Goal: Task Accomplishment & Management: Use online tool/utility

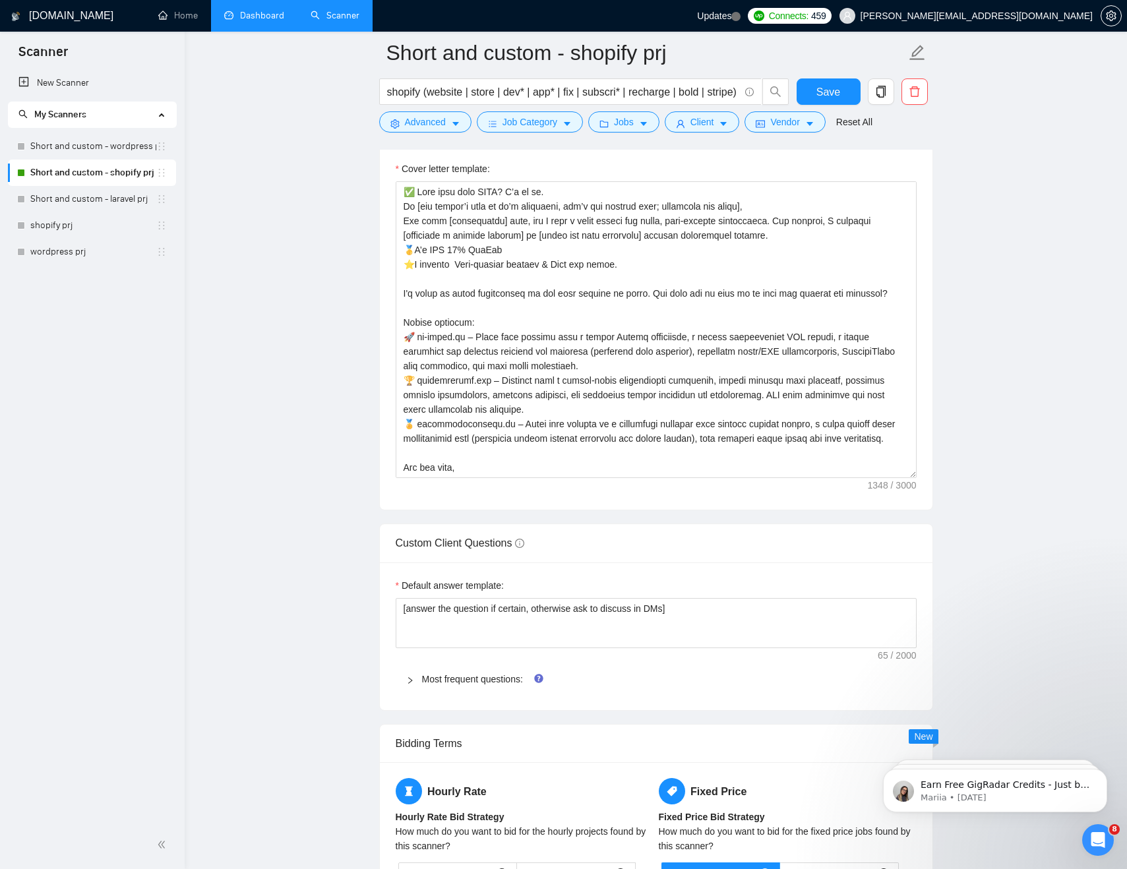
click at [245, 16] on link "Dashboard" at bounding box center [254, 15] width 60 height 11
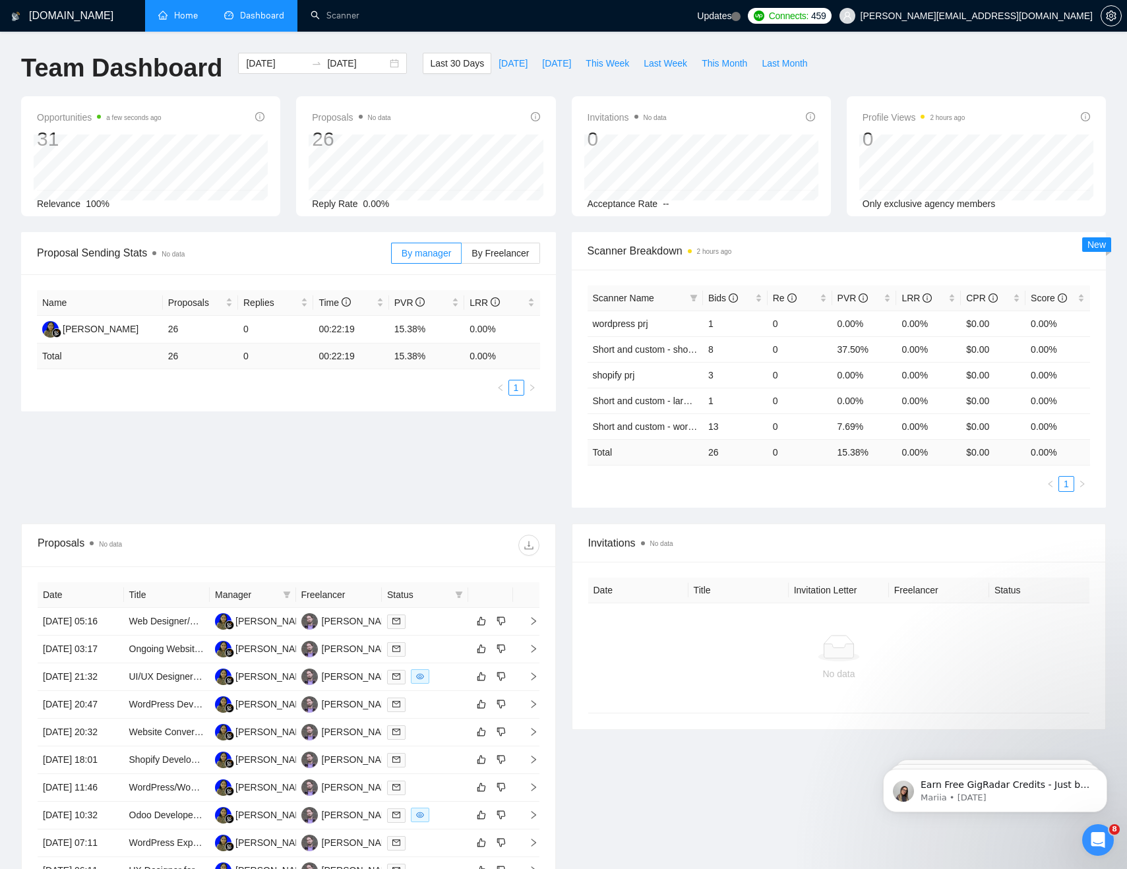
click at [178, 10] on link "Home" at bounding box center [178, 15] width 40 height 11
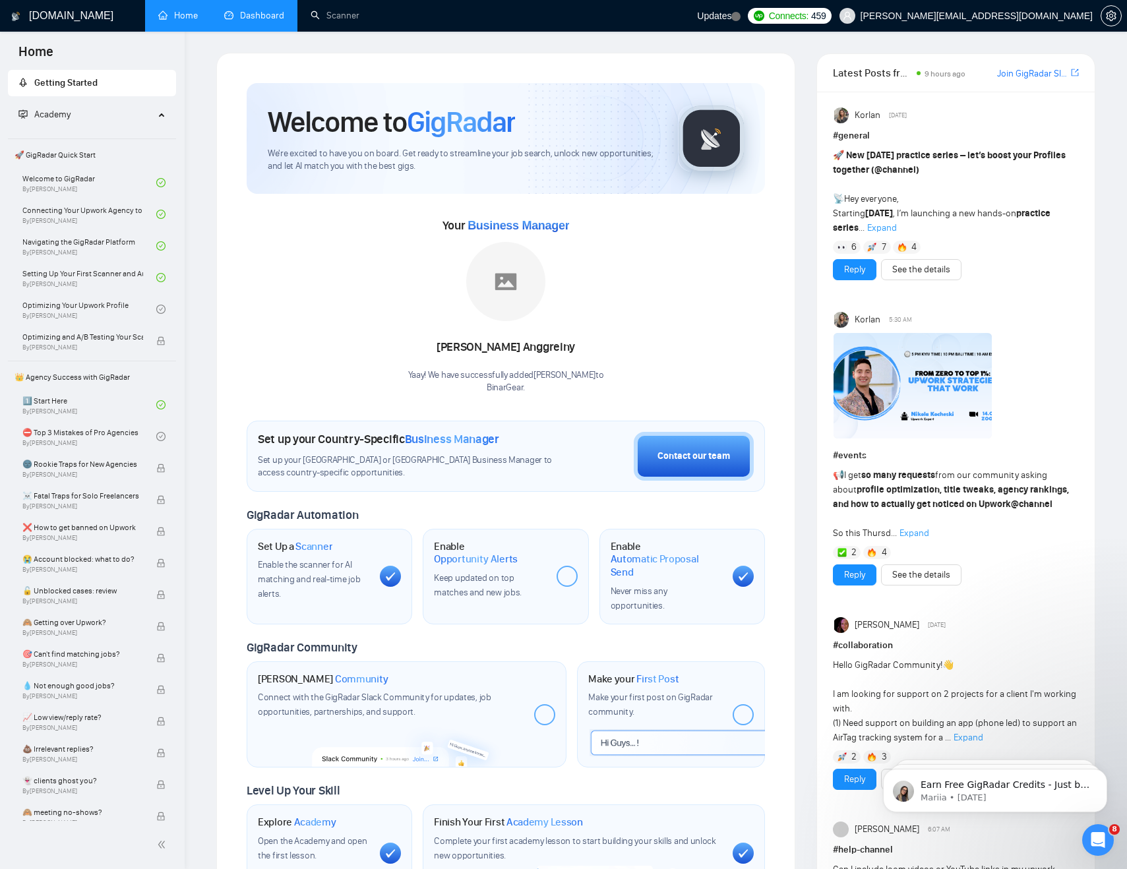
click at [265, 18] on link "Dashboard" at bounding box center [254, 15] width 60 height 11
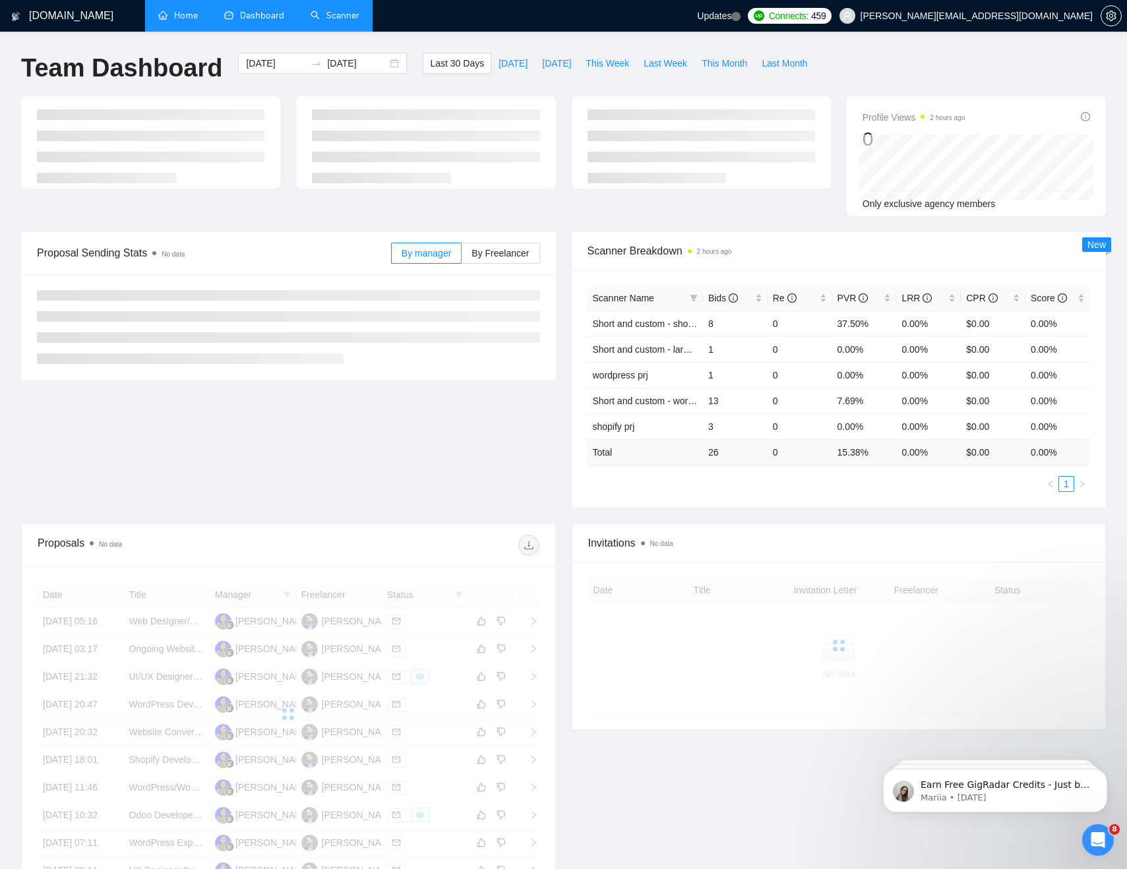
click at [333, 19] on link "Scanner" at bounding box center [335, 15] width 49 height 11
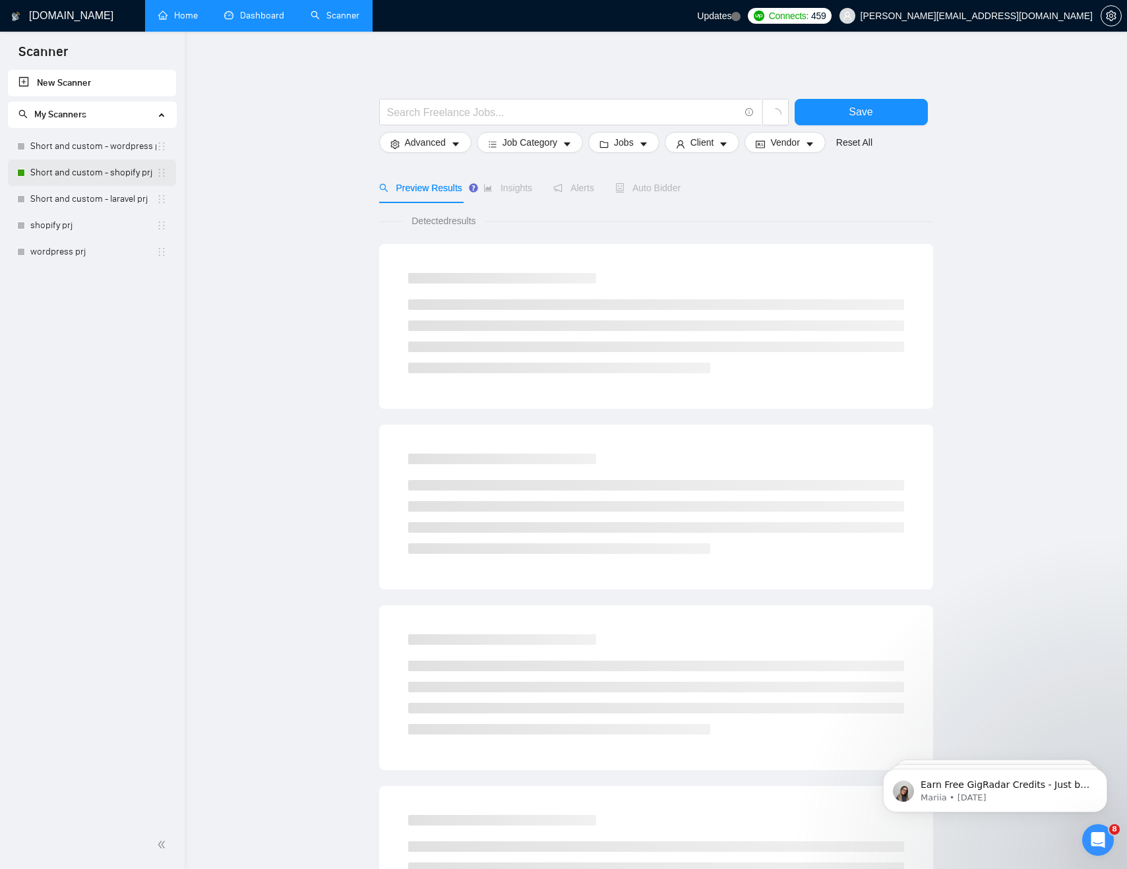
click at [65, 179] on link "Short and custom - shopify prj" at bounding box center [93, 173] width 126 height 26
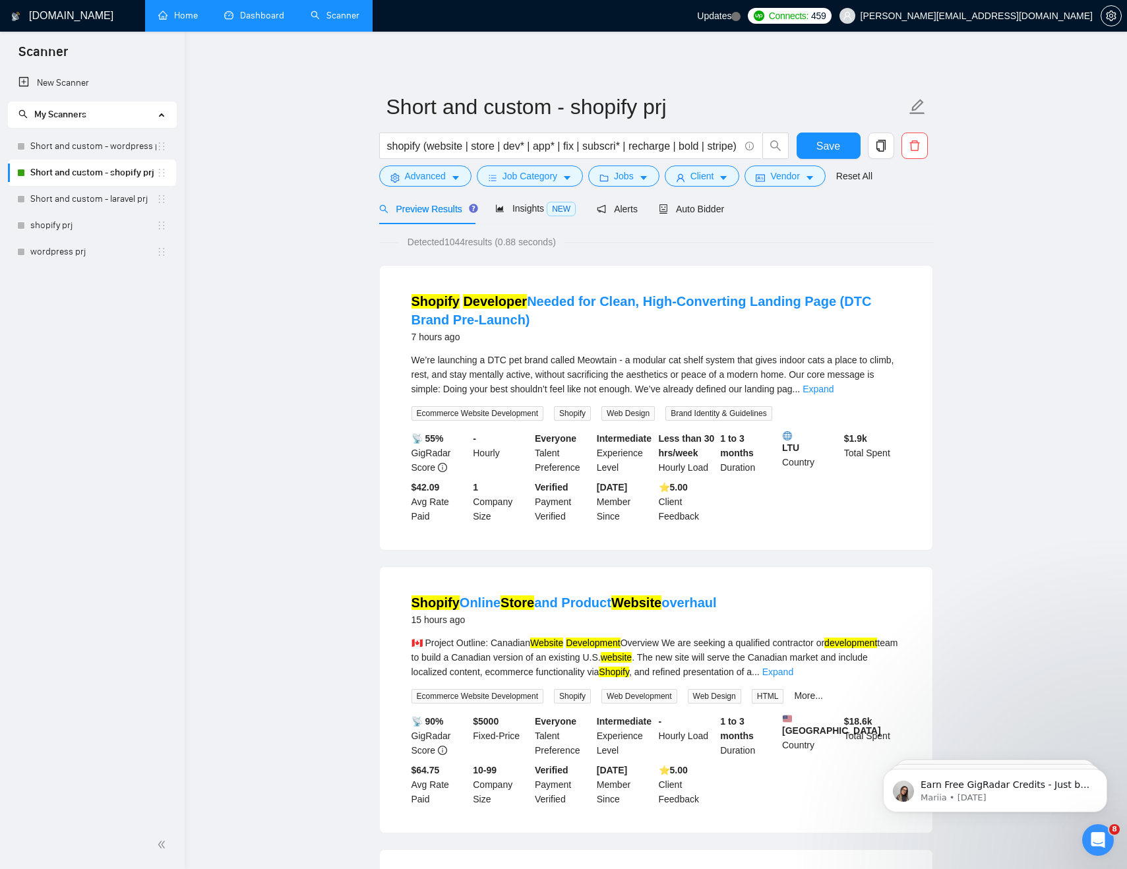
click at [94, 142] on link "Short and custom - wordpress prj" at bounding box center [93, 146] width 126 height 26
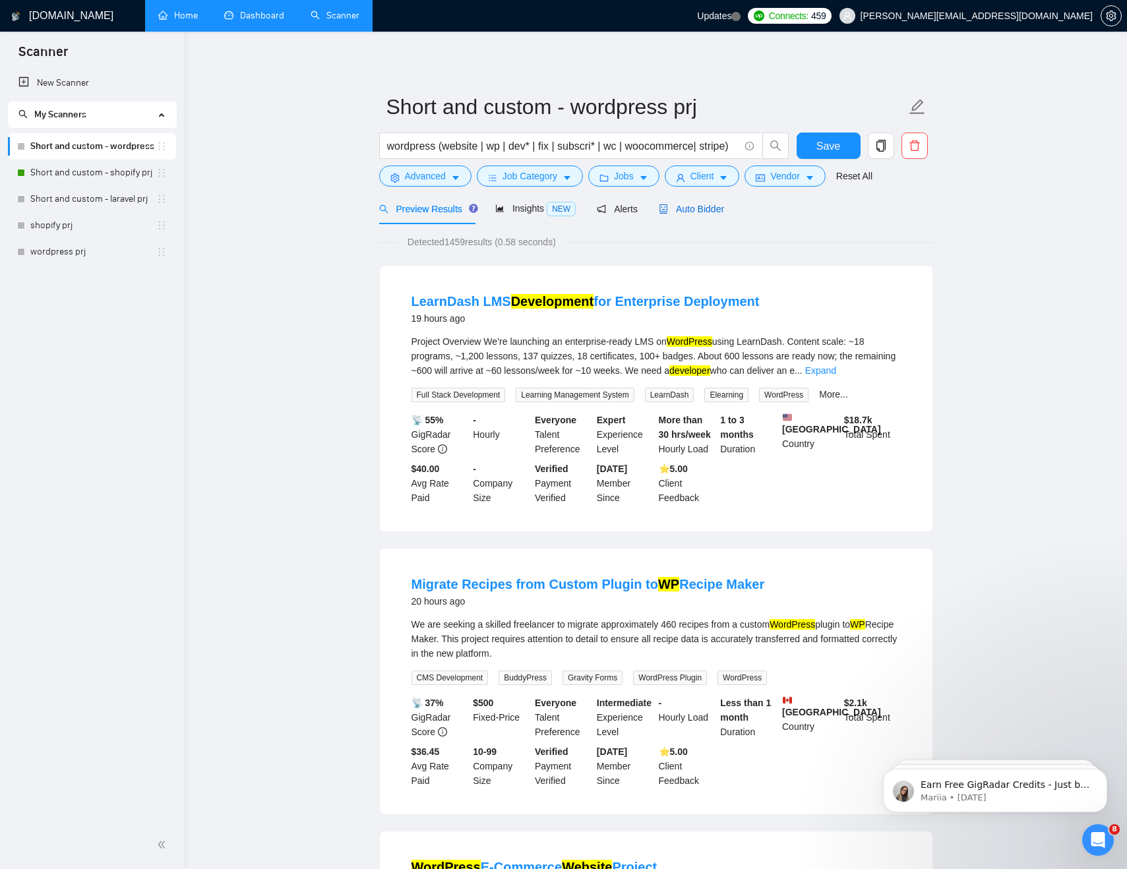
click at [677, 213] on span "Auto Bidder" at bounding box center [691, 209] width 65 height 11
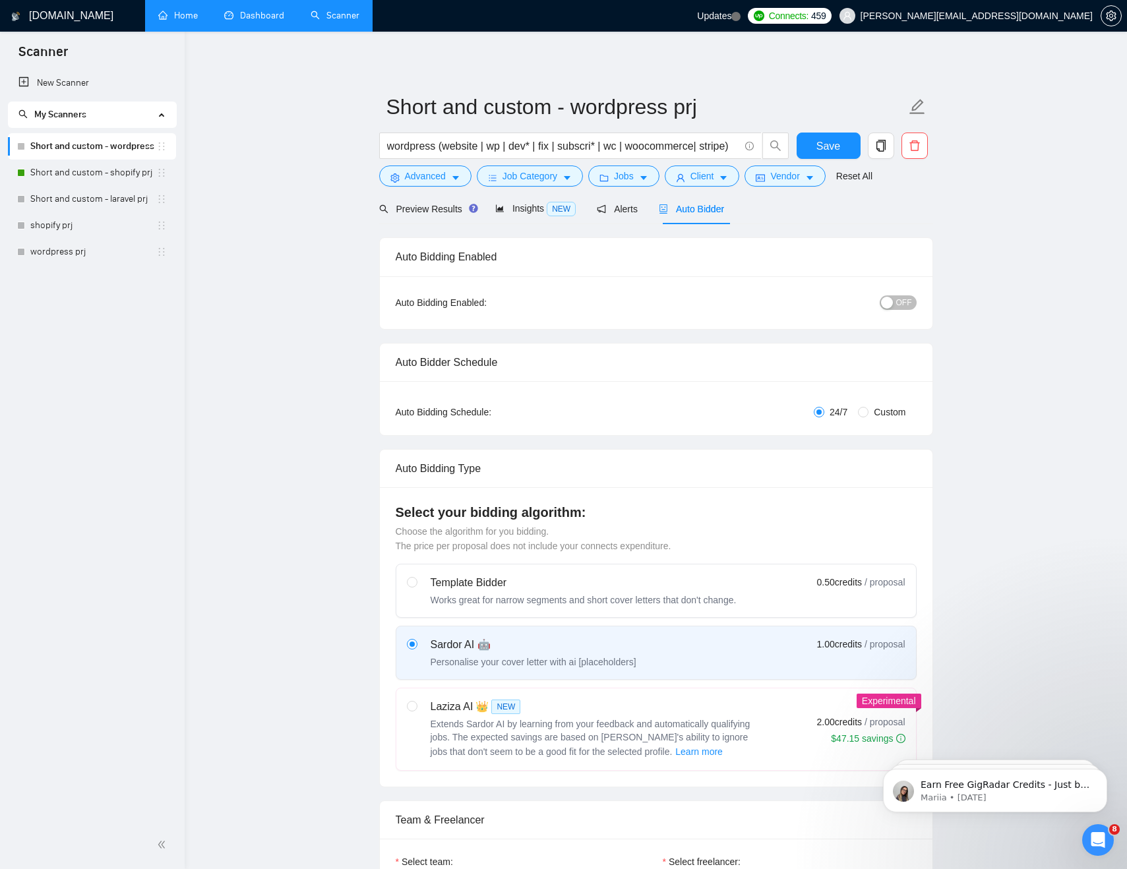
checkbox input "true"
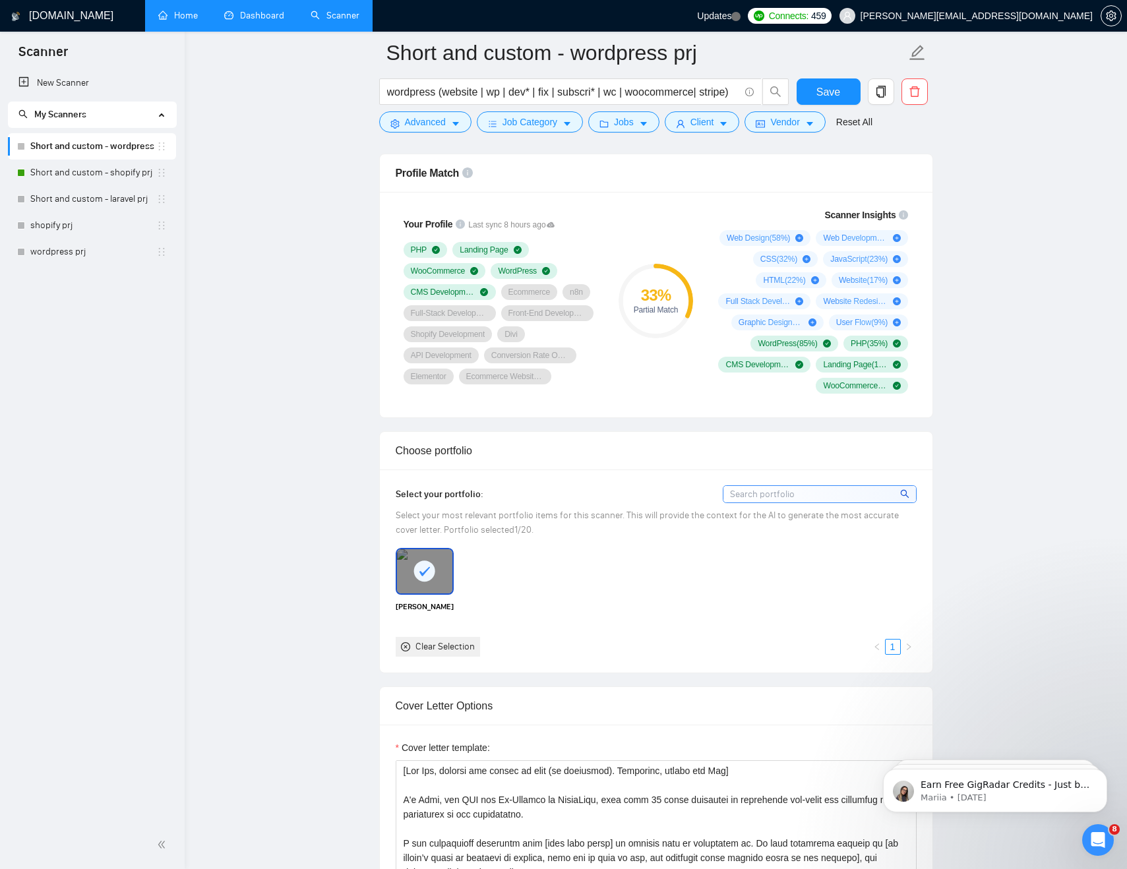
scroll to position [564, 0]
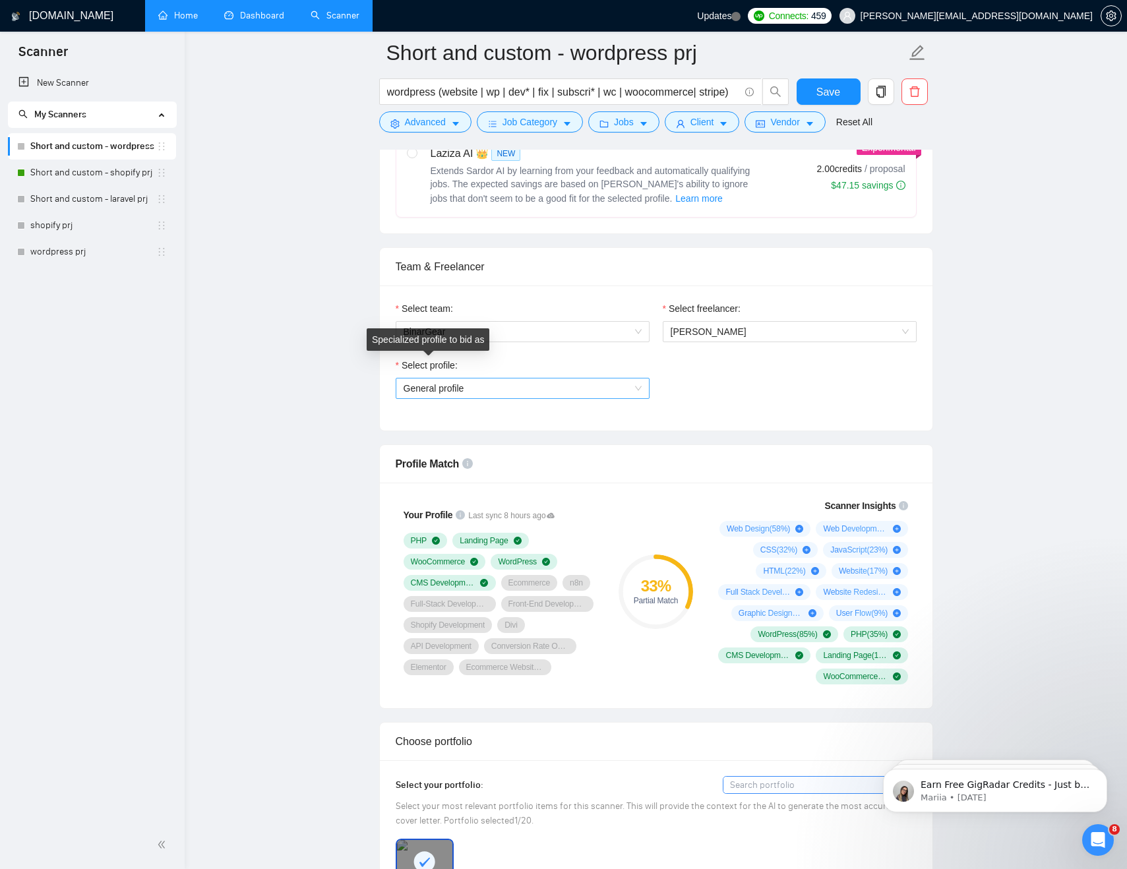
click at [445, 392] on span "General profile" at bounding box center [523, 389] width 238 height 20
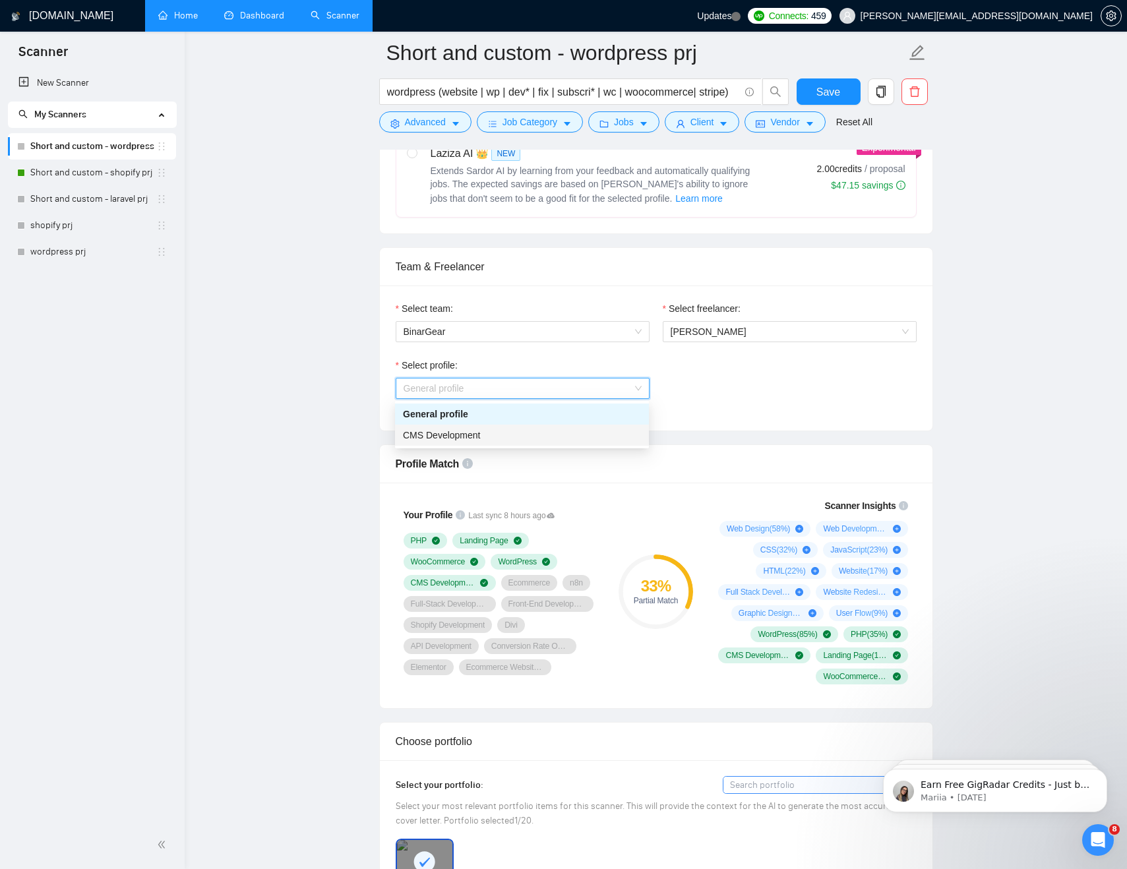
click at [444, 441] on div "CMS Development" at bounding box center [522, 435] width 238 height 15
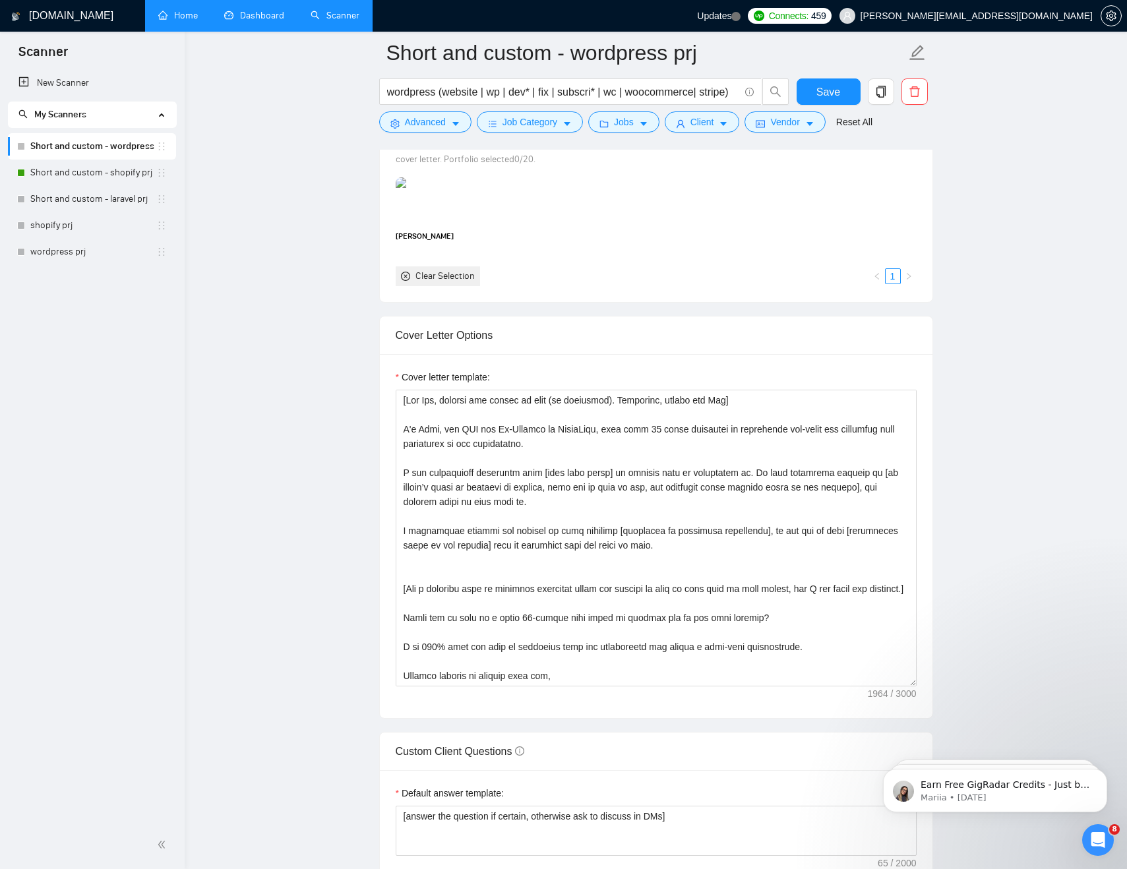
scroll to position [1289, 0]
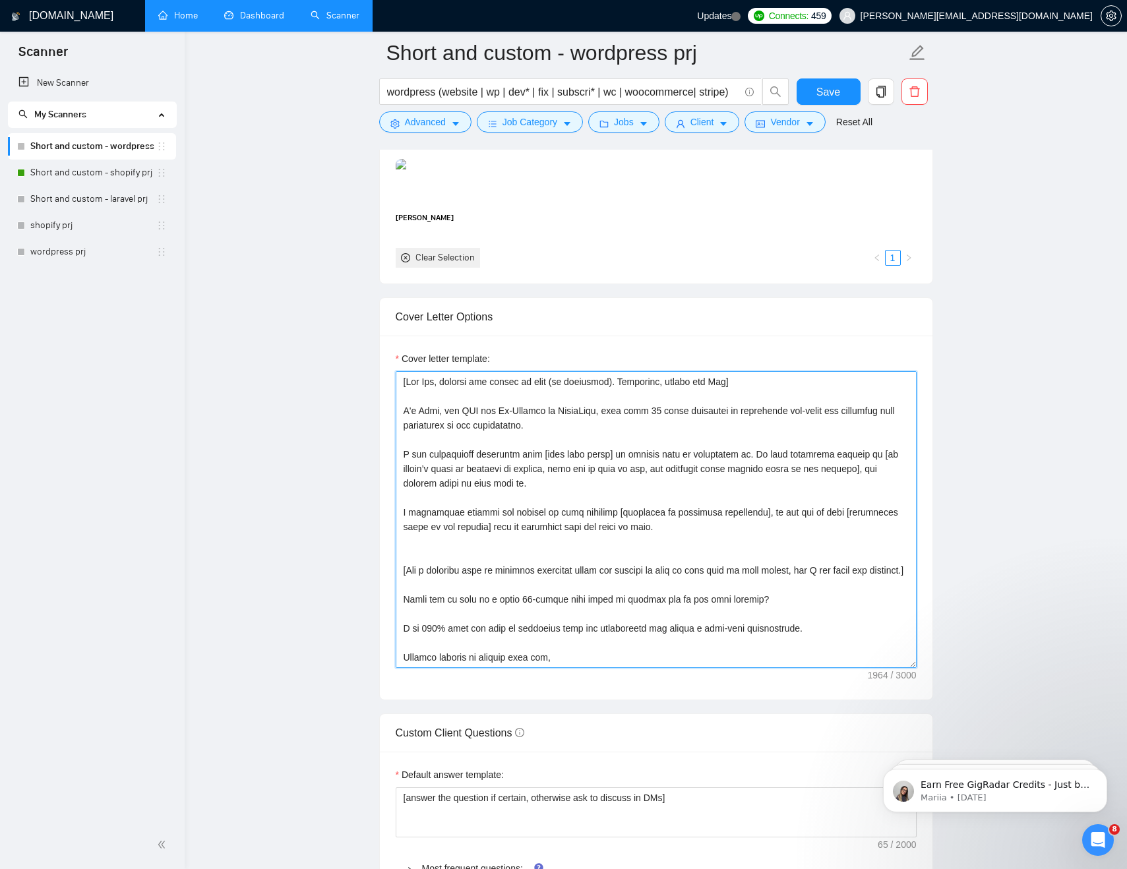
click at [580, 576] on textarea "Cover letter template:" at bounding box center [656, 519] width 521 height 297
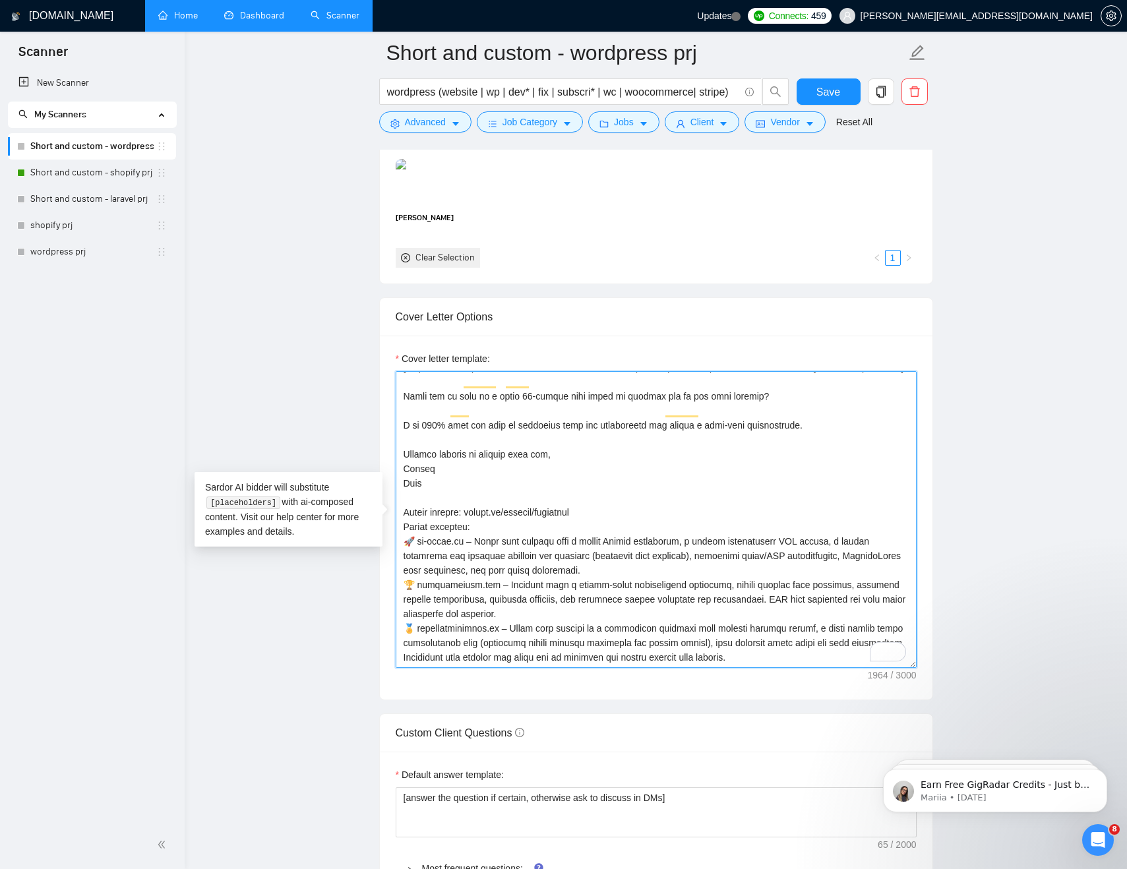
scroll to position [232, 0]
click at [443, 474] on textarea "Cover letter template:" at bounding box center [656, 519] width 521 height 297
click at [393, 494] on div "Cover Letter Options Cover letter template:" at bounding box center [656, 499] width 554 height 403
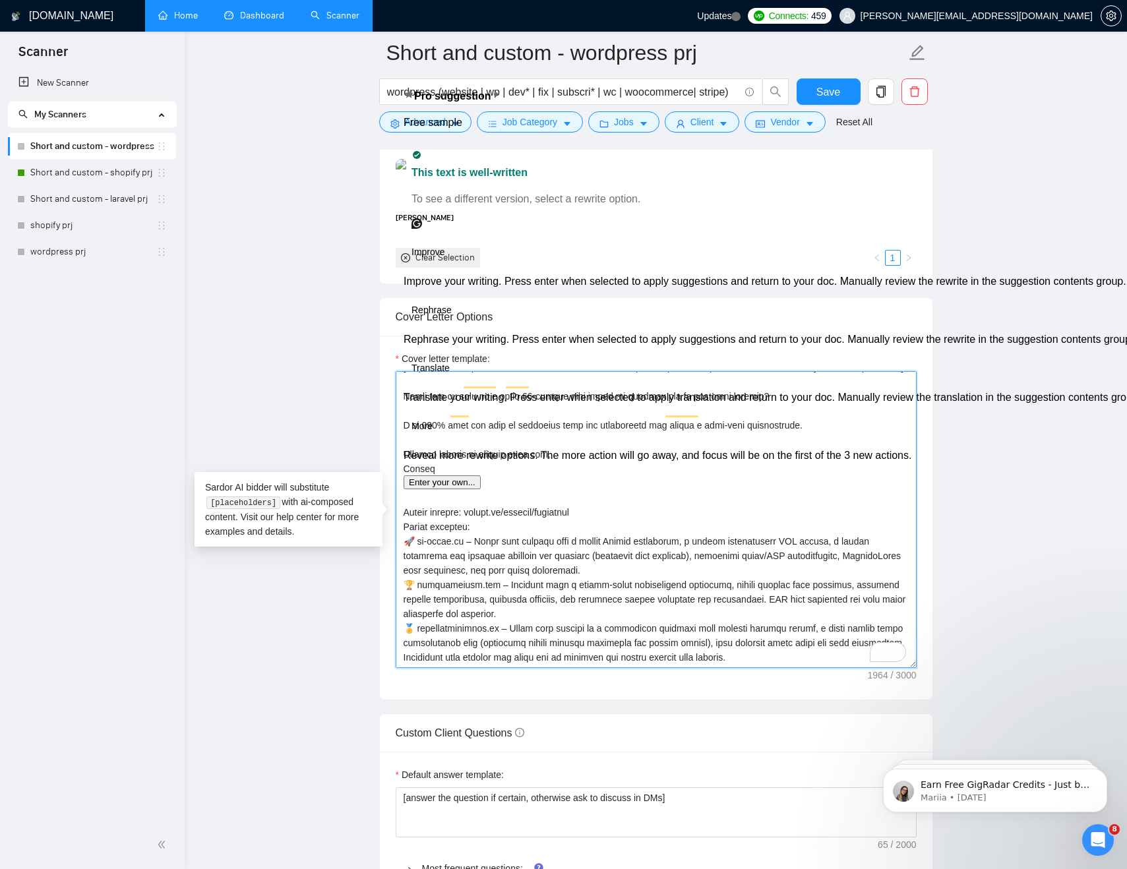
click at [528, 497] on textarea "Cover letter template:" at bounding box center [656, 519] width 521 height 297
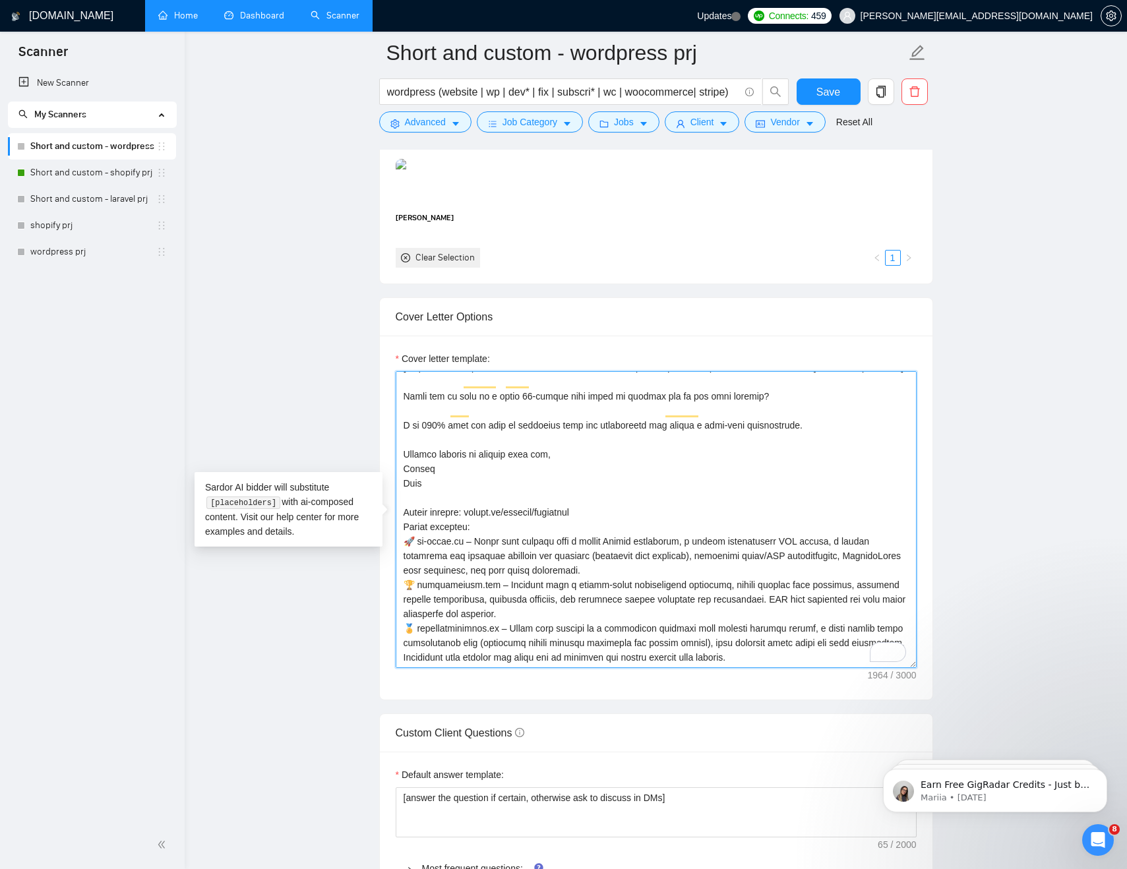
drag, startPoint x: 585, startPoint y: 499, endPoint x: 420, endPoint y: 499, distance: 165.6
click at [420, 499] on textarea "Cover letter template:" at bounding box center [656, 519] width 521 height 297
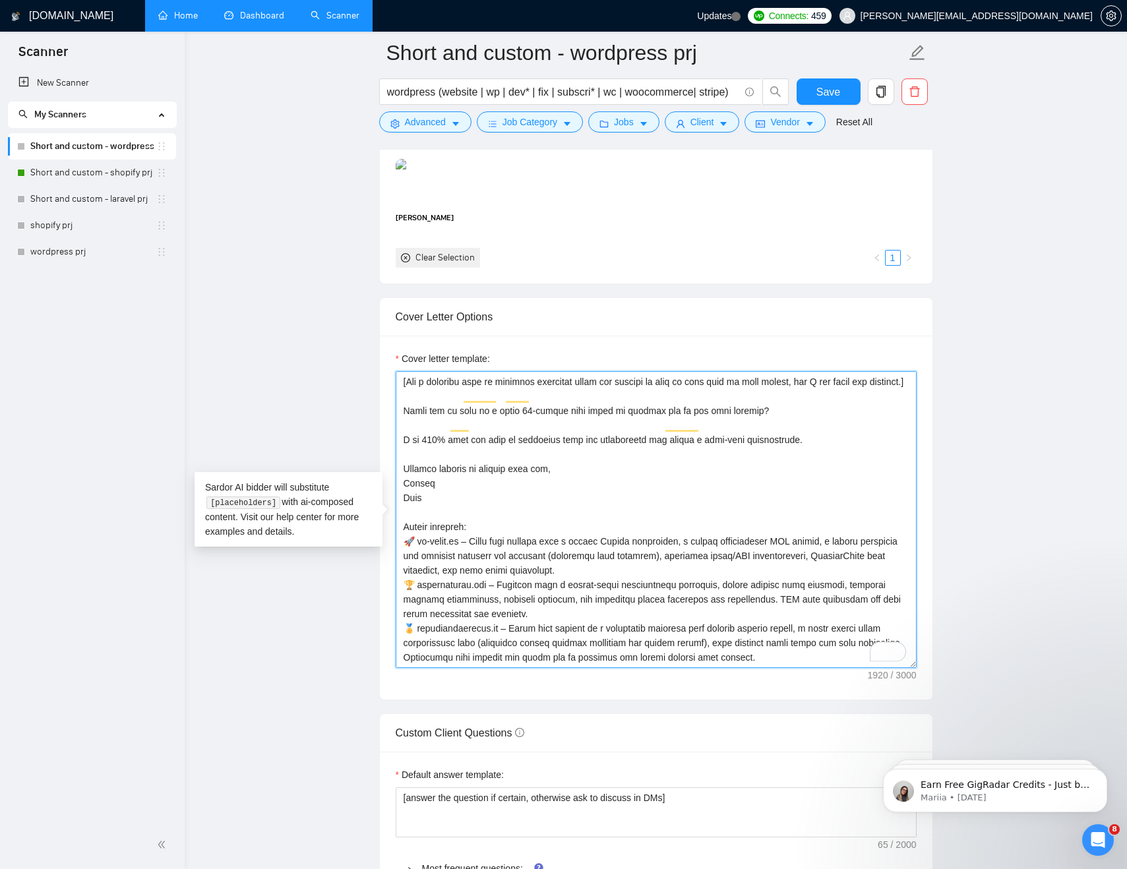
scroll to position [0, 0]
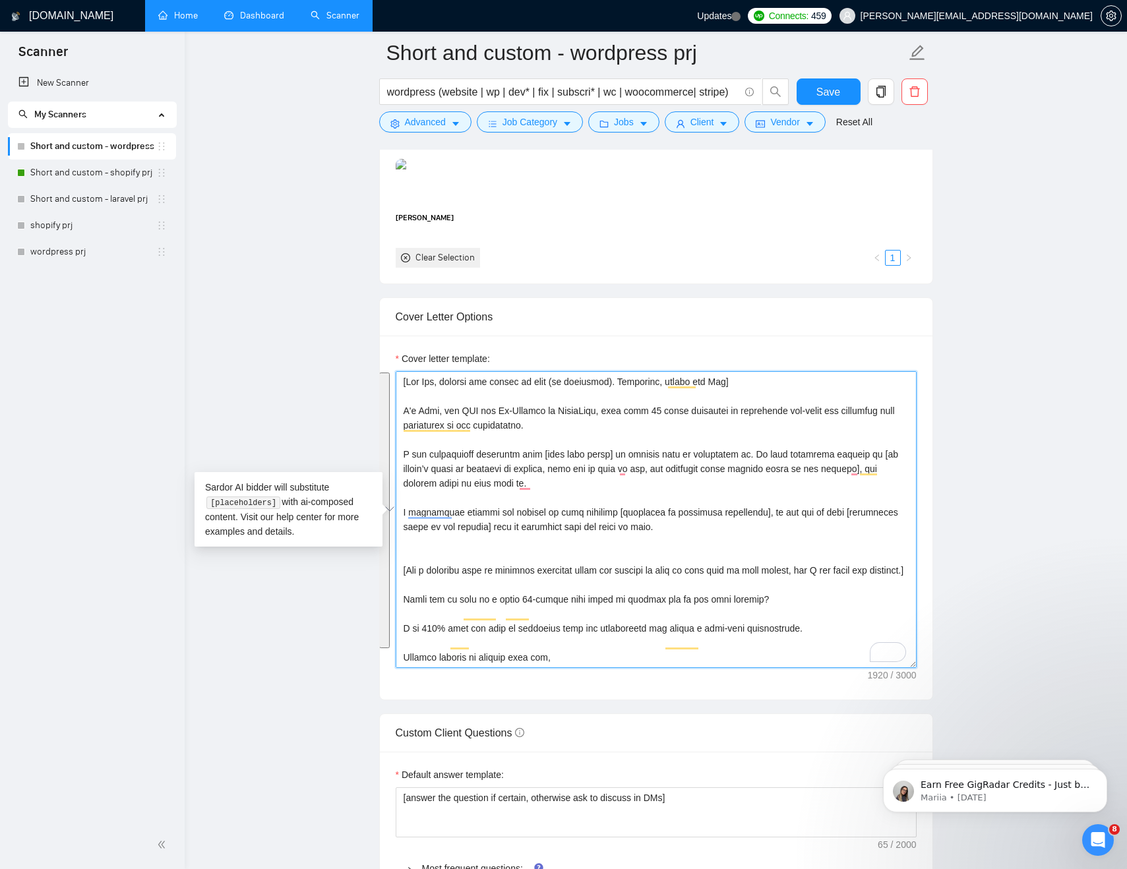
drag, startPoint x: 585, startPoint y: 457, endPoint x: 354, endPoint y: 398, distance: 238.2
click at [354, 398] on main "Short and custom - wordpress prj wordpress (website | wp | dev* | fix | subscri…" at bounding box center [656, 741] width 900 height 3954
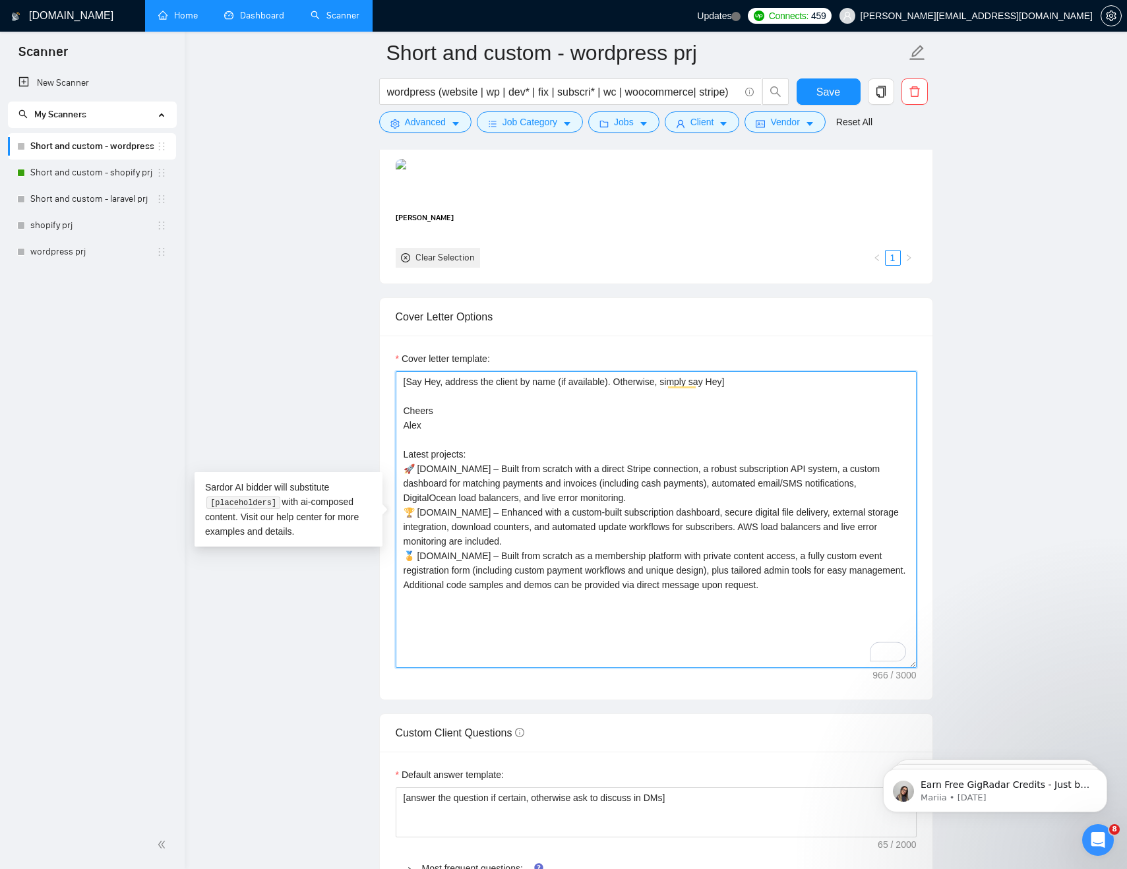
paste textarea "I’ve 𝐣𝐮𝐬𝐭 𝐜𝐨𝐦𝐩𝐥𝐞𝐭𝐞𝐝 [put ‘𝐚𝐧 𝐞𝐱𝐚𝐜𝐭 𝐩𝐫𝐨𝐣𝐞𝐜𝐭’ or ‘𝐚 𝐯𝐞𝐫𝐲 𝐬𝐢𝐦𝐢𝐥𝐚𝐫 𝐩𝐫𝐨𝐣𝐞𝐜𝐭’ dependi…"
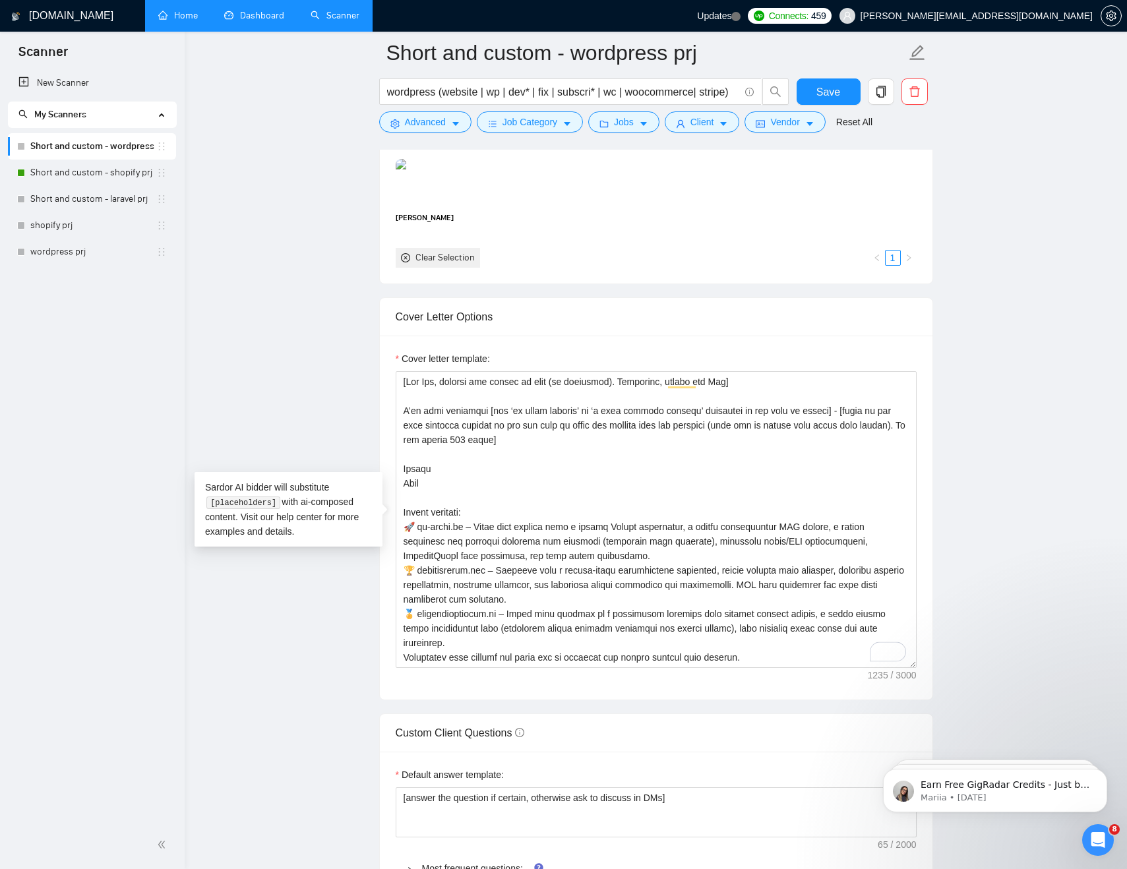
click at [305, 354] on main "Short and custom - wordpress prj wordpress (website | wp | dev* | fix | subscri…" at bounding box center [656, 741] width 900 height 3954
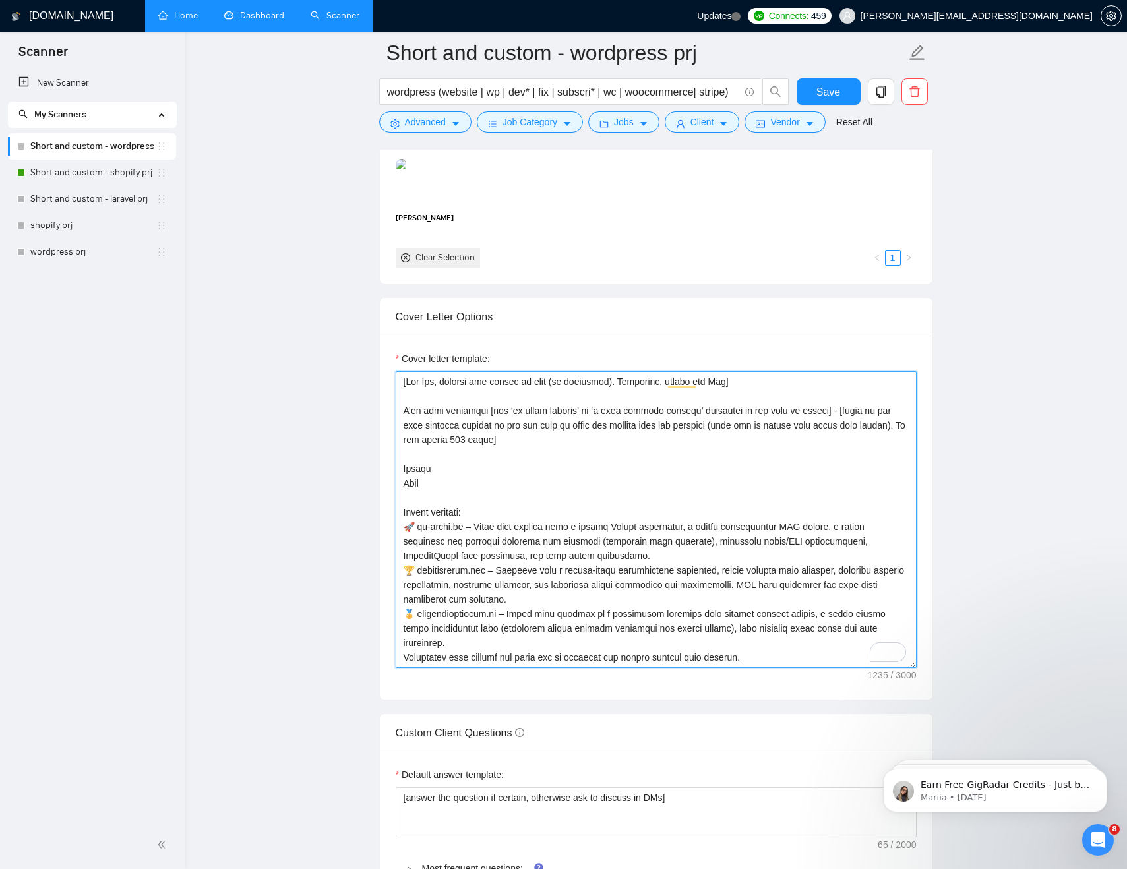
click at [442, 481] on textarea "Cover letter template:" at bounding box center [656, 519] width 521 height 297
paste textarea "[freelancer first name]"
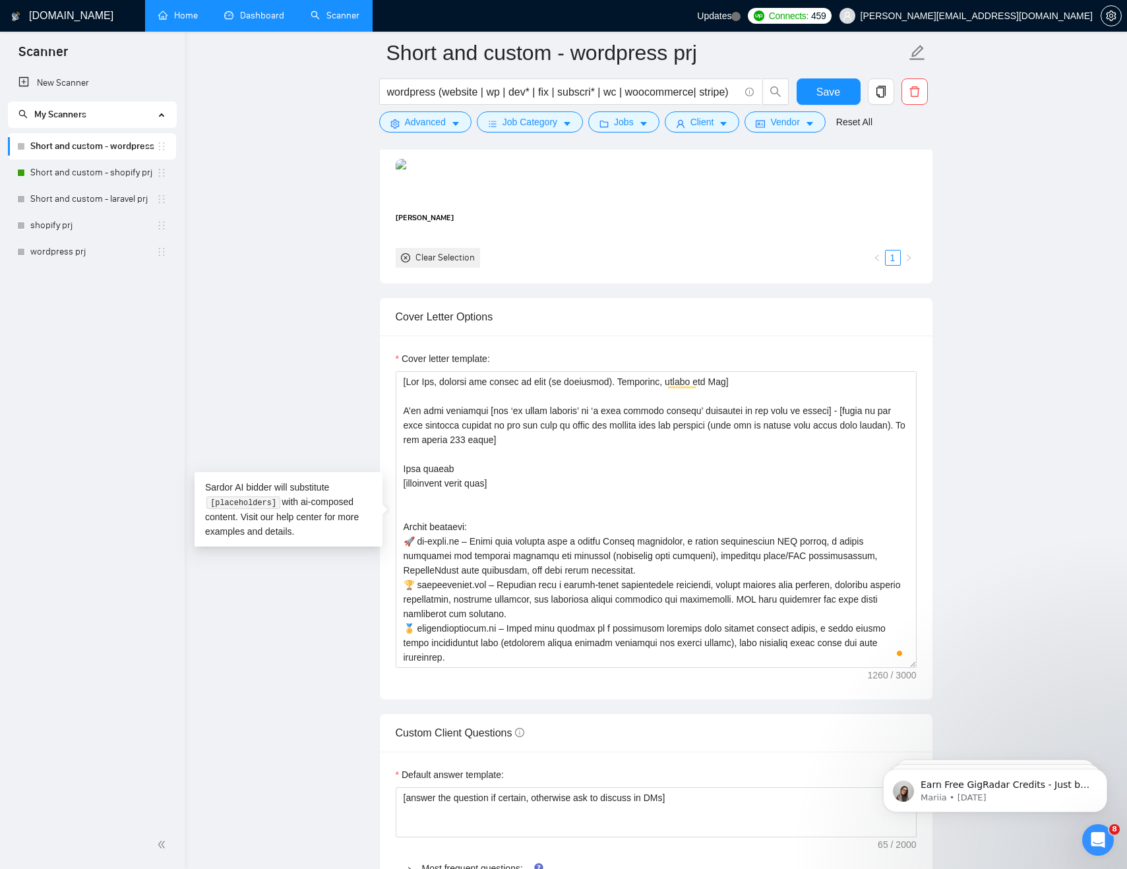
drag, startPoint x: 1048, startPoint y: 440, endPoint x: 1005, endPoint y: 440, distance: 42.2
click at [1048, 440] on main "Short and custom - wordpress prj wordpress (website | wp | dev* | fix | subscri…" at bounding box center [656, 741] width 900 height 3954
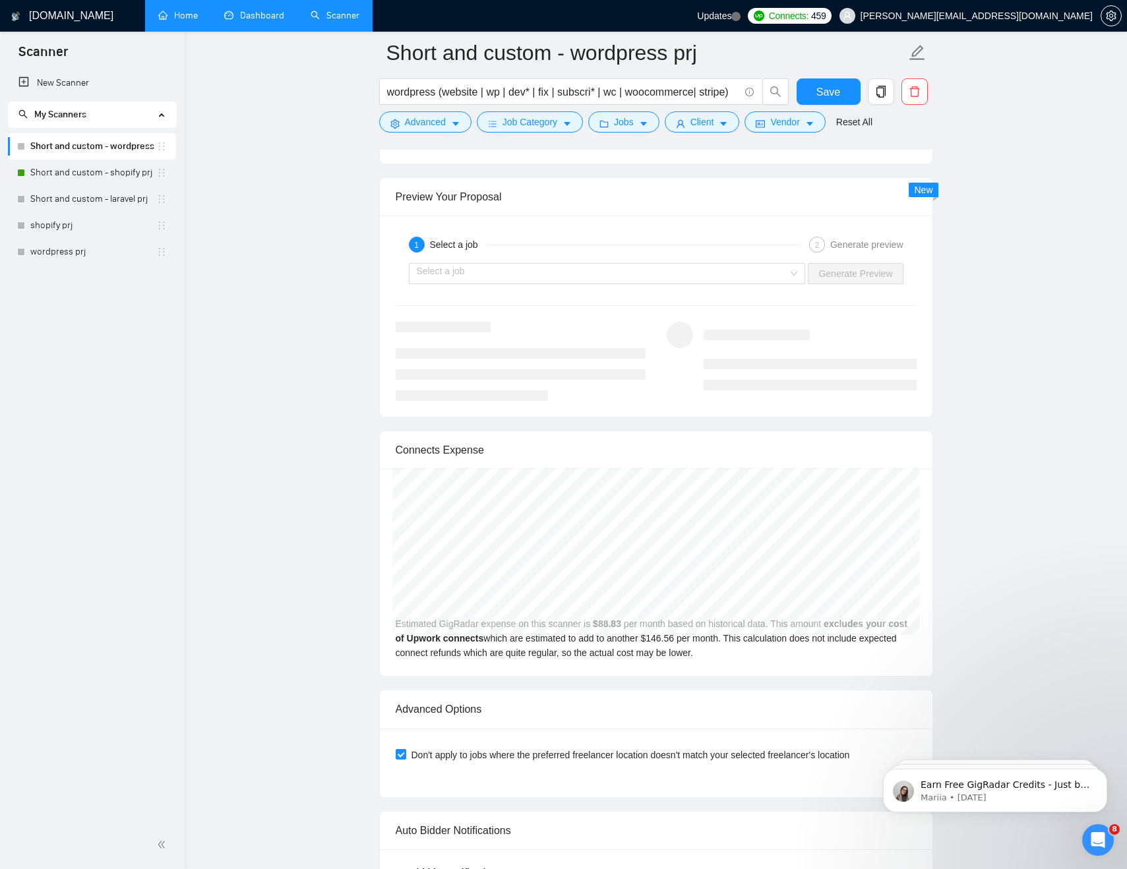
scroll to position [2583, 0]
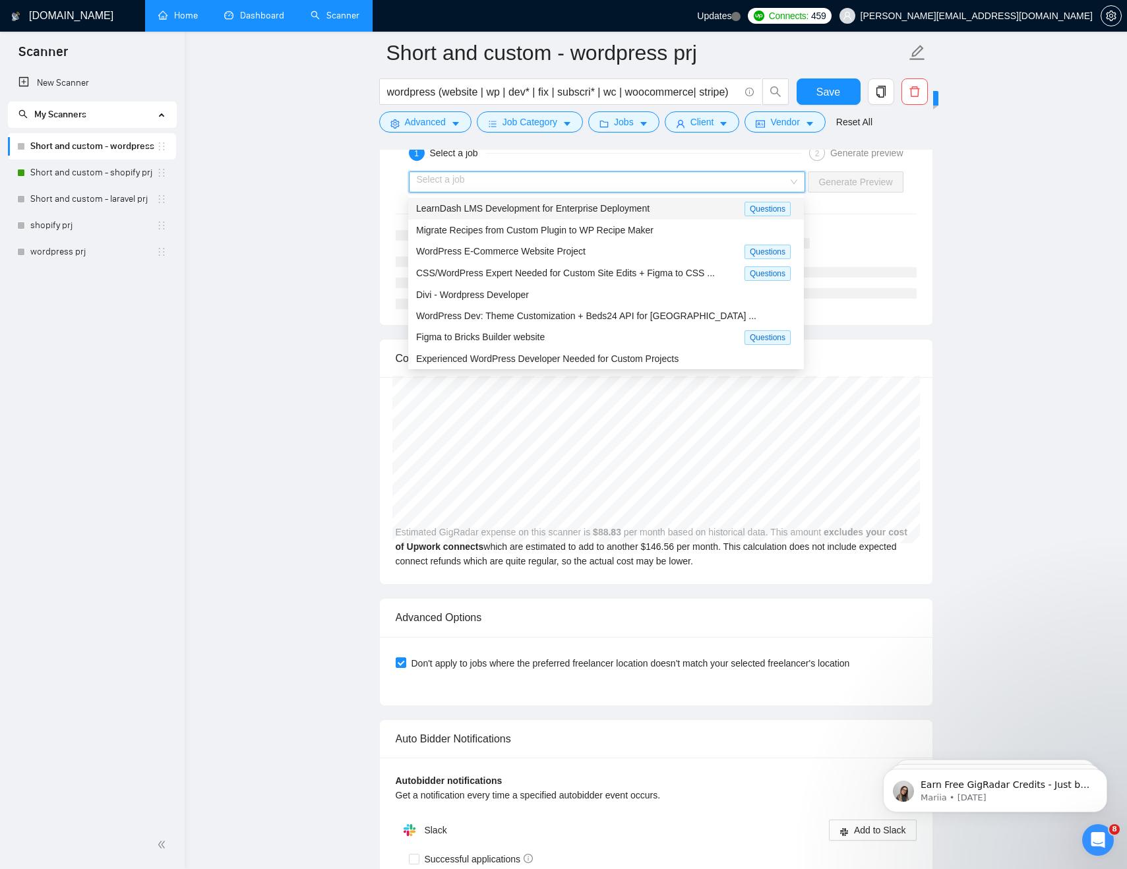
click at [489, 181] on input "search" at bounding box center [603, 182] width 372 height 20
click at [600, 298] on div "Divi - Wordpress Developer" at bounding box center [606, 295] width 380 height 15
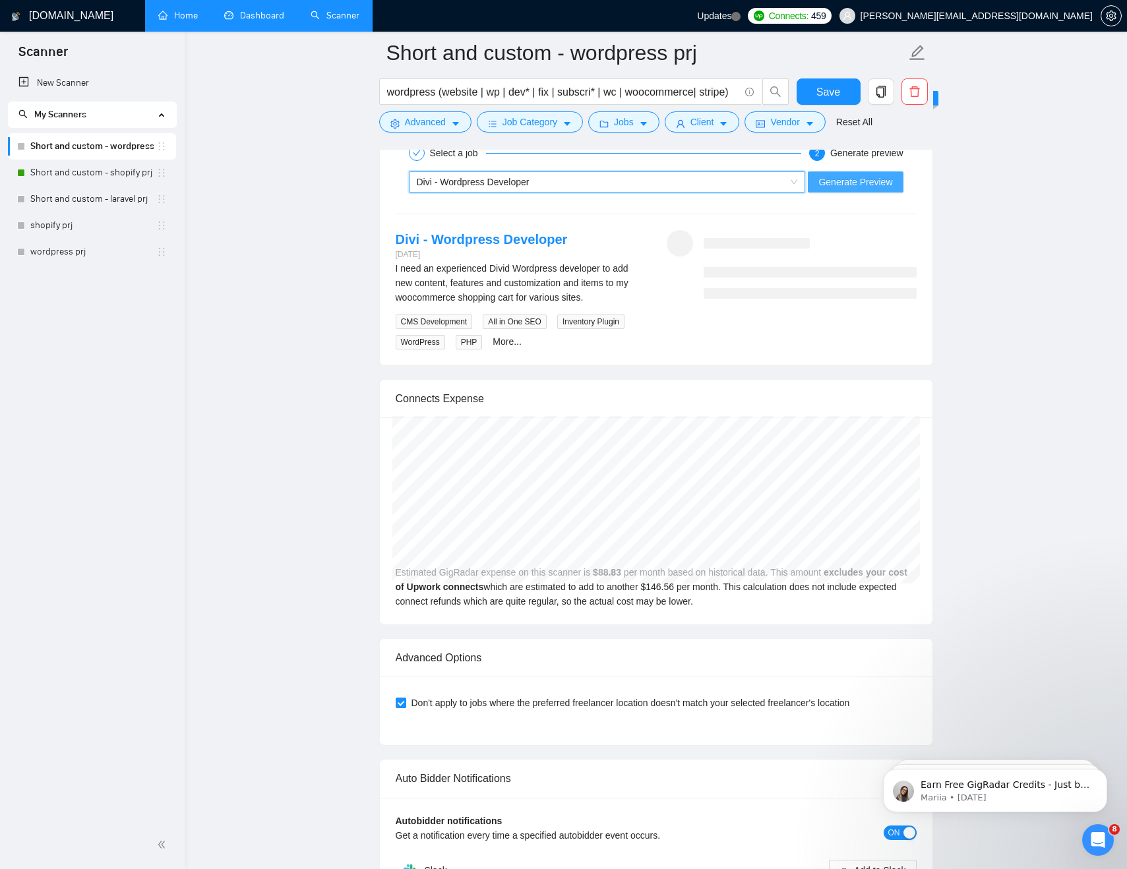
click at [873, 177] on span "Generate Preview" at bounding box center [856, 182] width 74 height 15
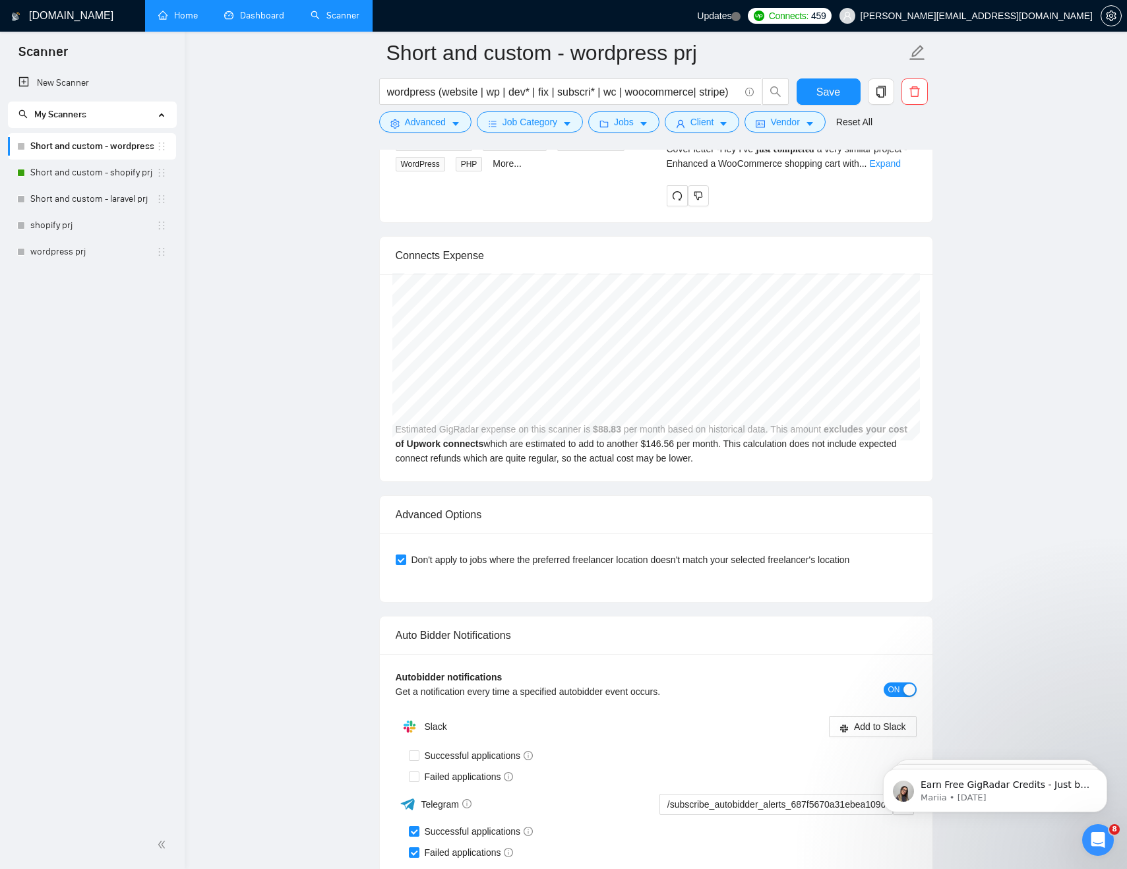
scroll to position [2299, 0]
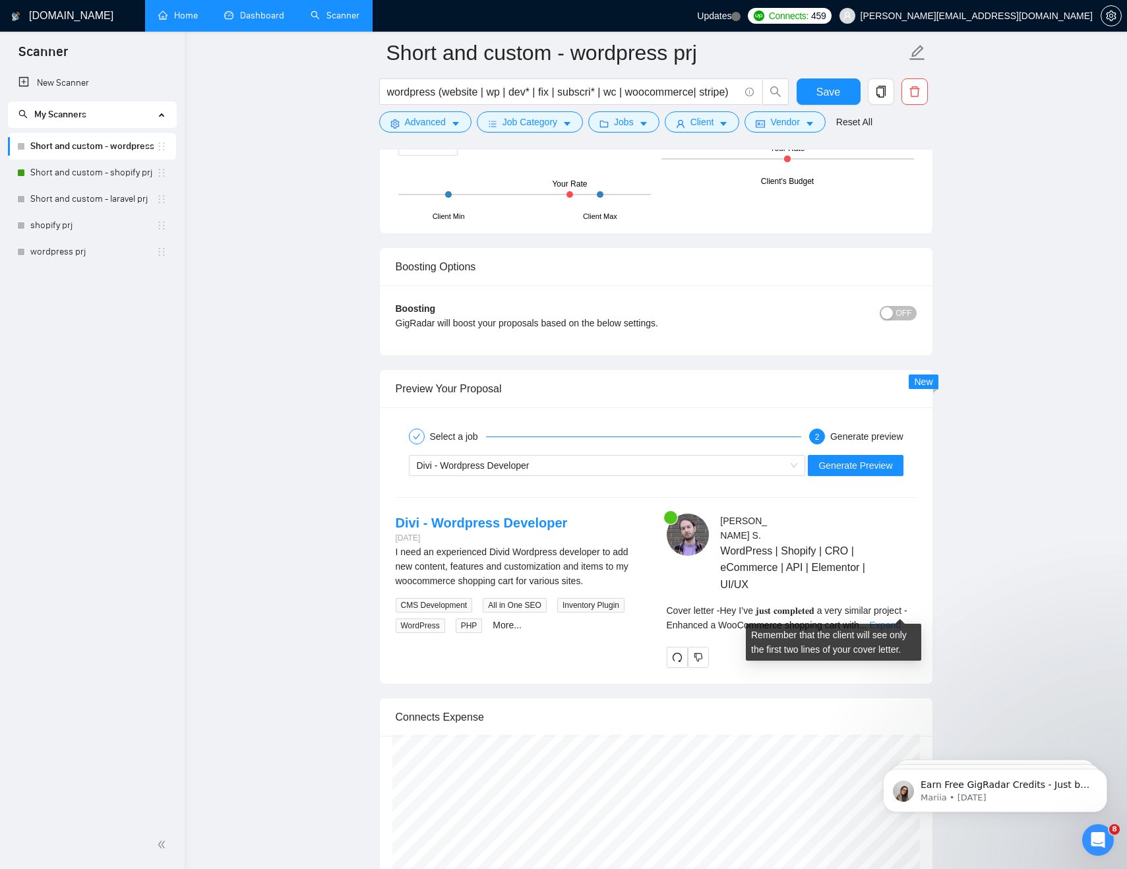
click at [901, 620] on link "Expand" at bounding box center [885, 625] width 31 height 11
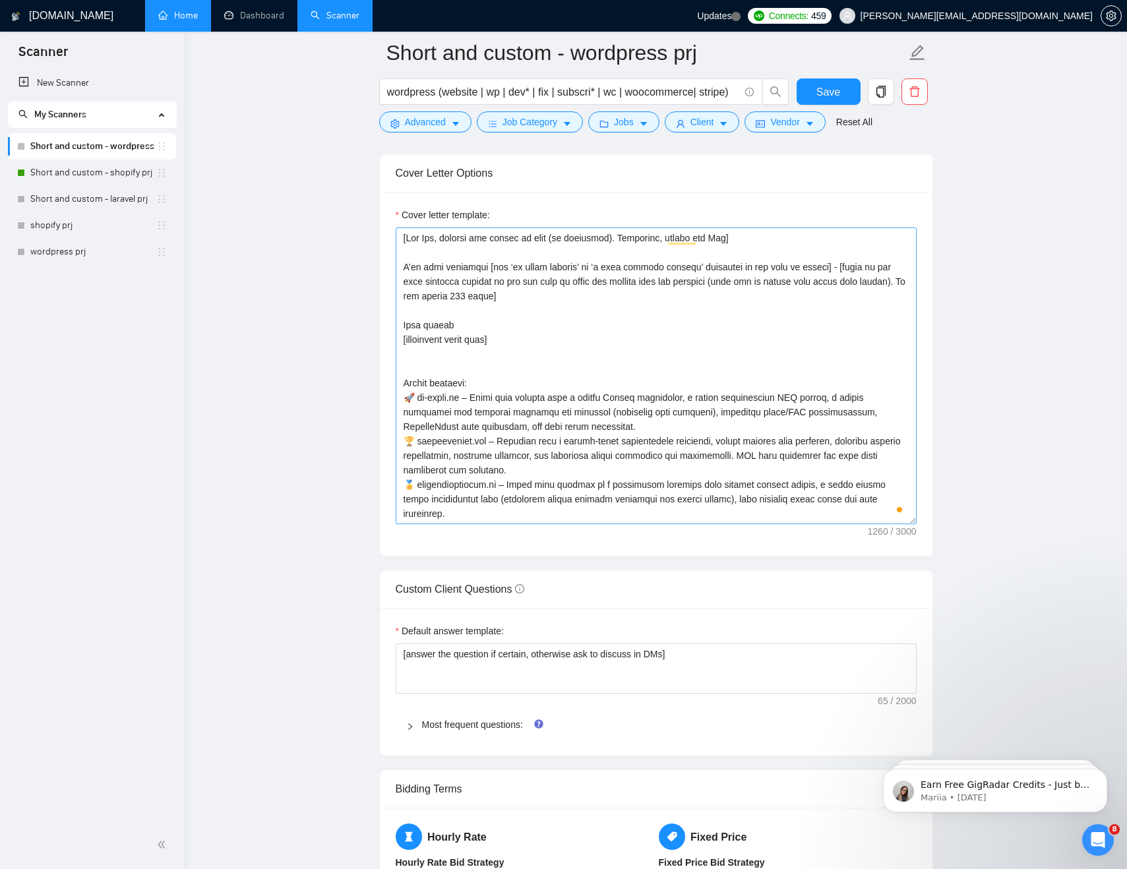
scroll to position [1418, 0]
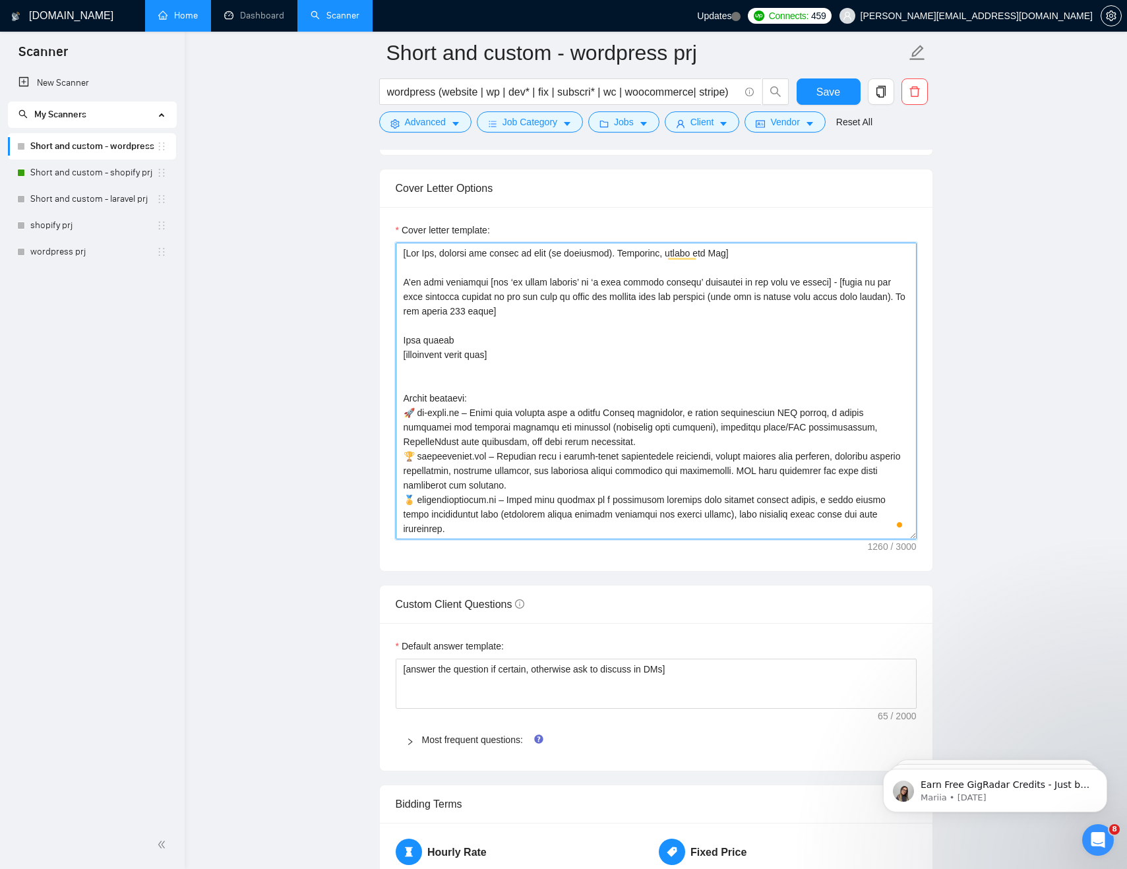
click at [555, 311] on textarea "Cover letter template:" at bounding box center [656, 391] width 521 height 297
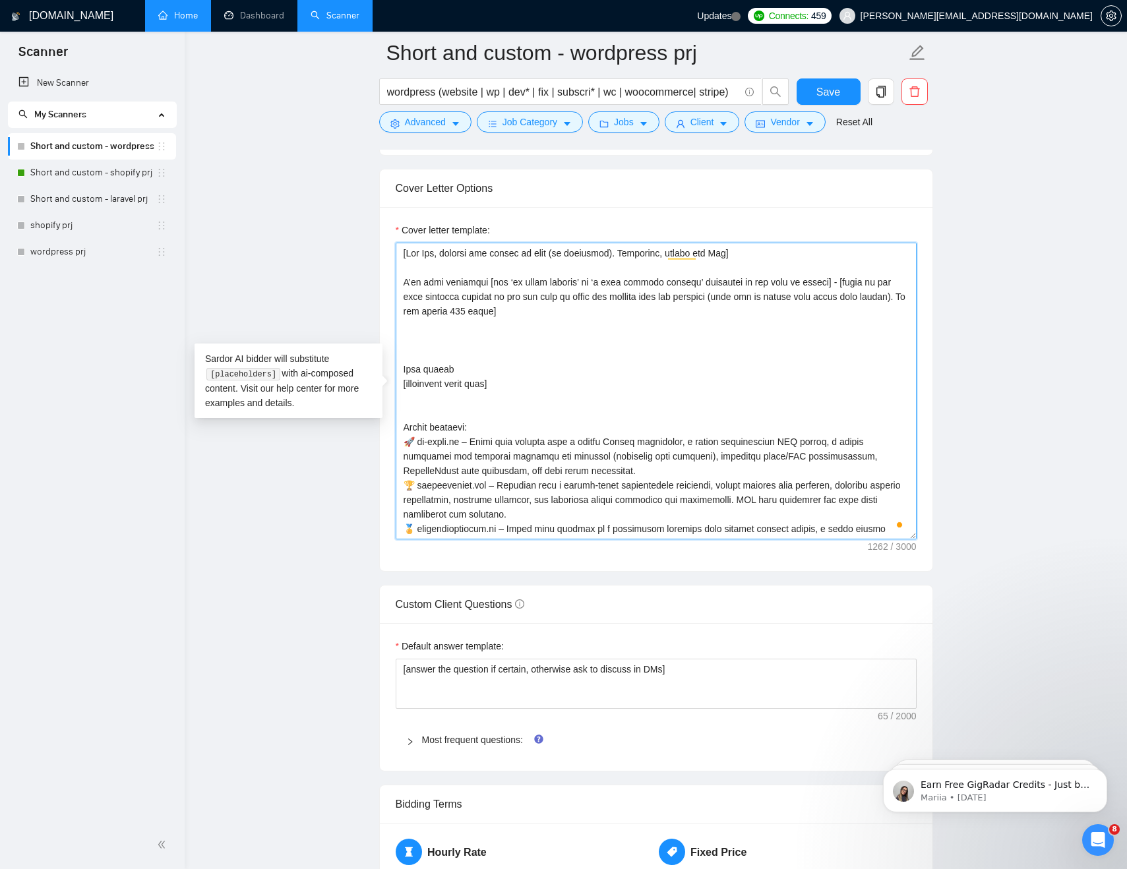
paste textarea "🥇𝐈’𝐦 𝐓𝐎𝐏 𝟏𝟎% 𝐖𝐞𝐛𝐃𝐞𝐯 ⭐️I provide 𝐏𝐨𝐬𝐭-𝐫𝐞𝐥𝐞𝐚𝐬𝐞 𝐬𝐮𝐩𝐩𝐨𝐫𝐭 & 𝐅𝐫𝐞𝐞 𝐛𝐮𝐠 𝐟𝐢𝐱𝐞𝐬."
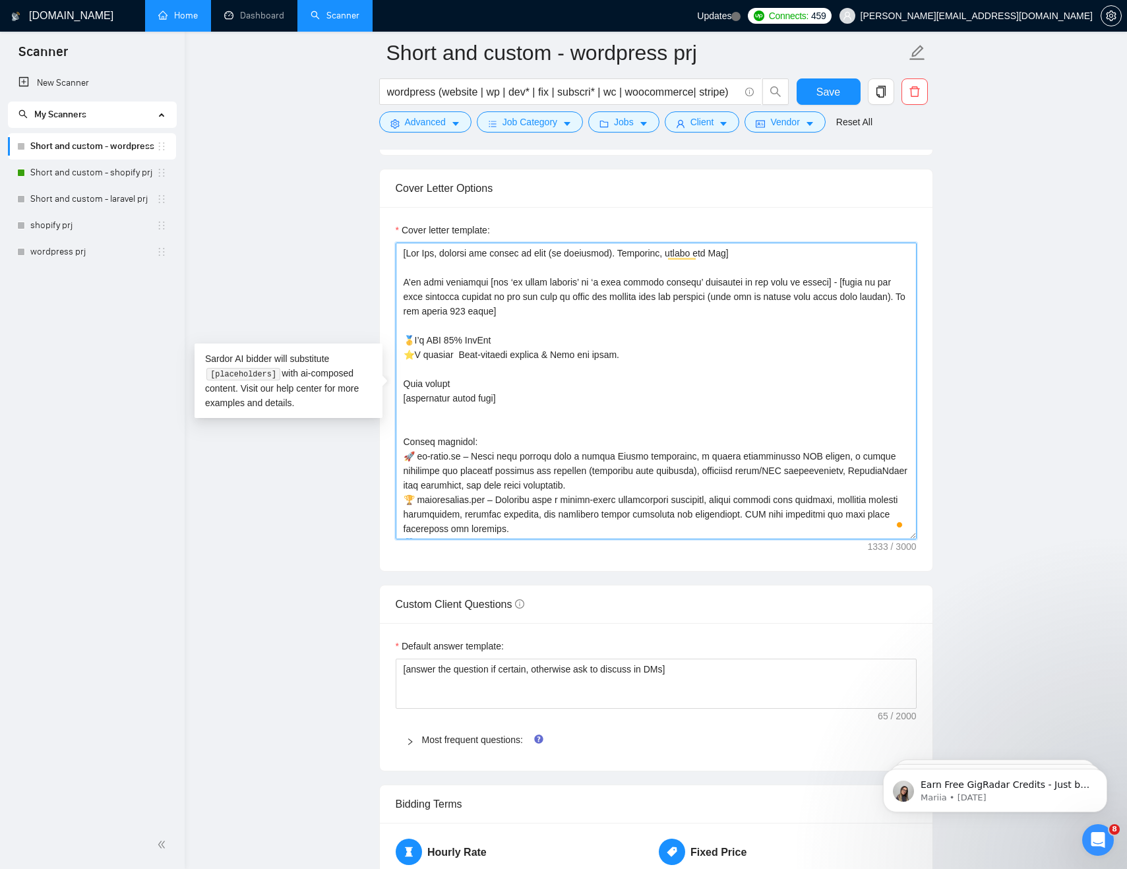
click at [473, 391] on textarea "Cover letter template:" at bounding box center [656, 391] width 521 height 297
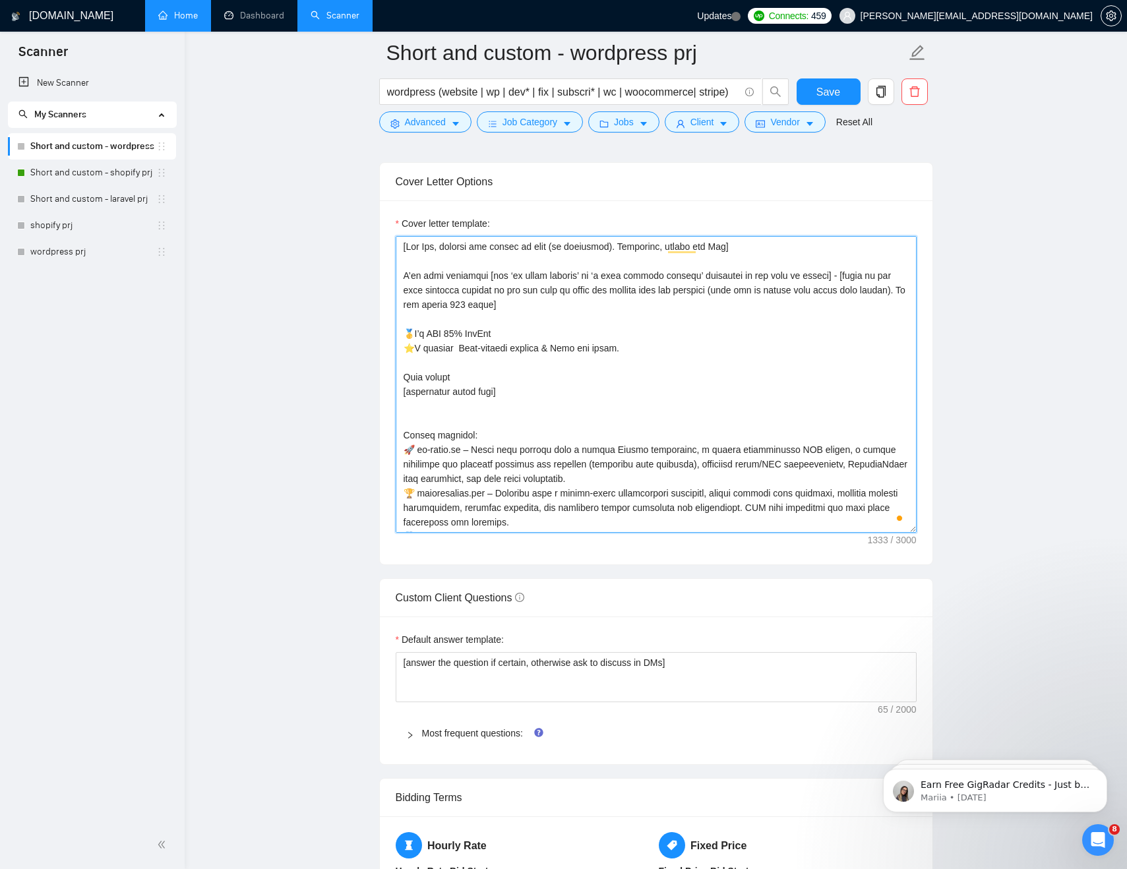
scroll to position [1416, 0]
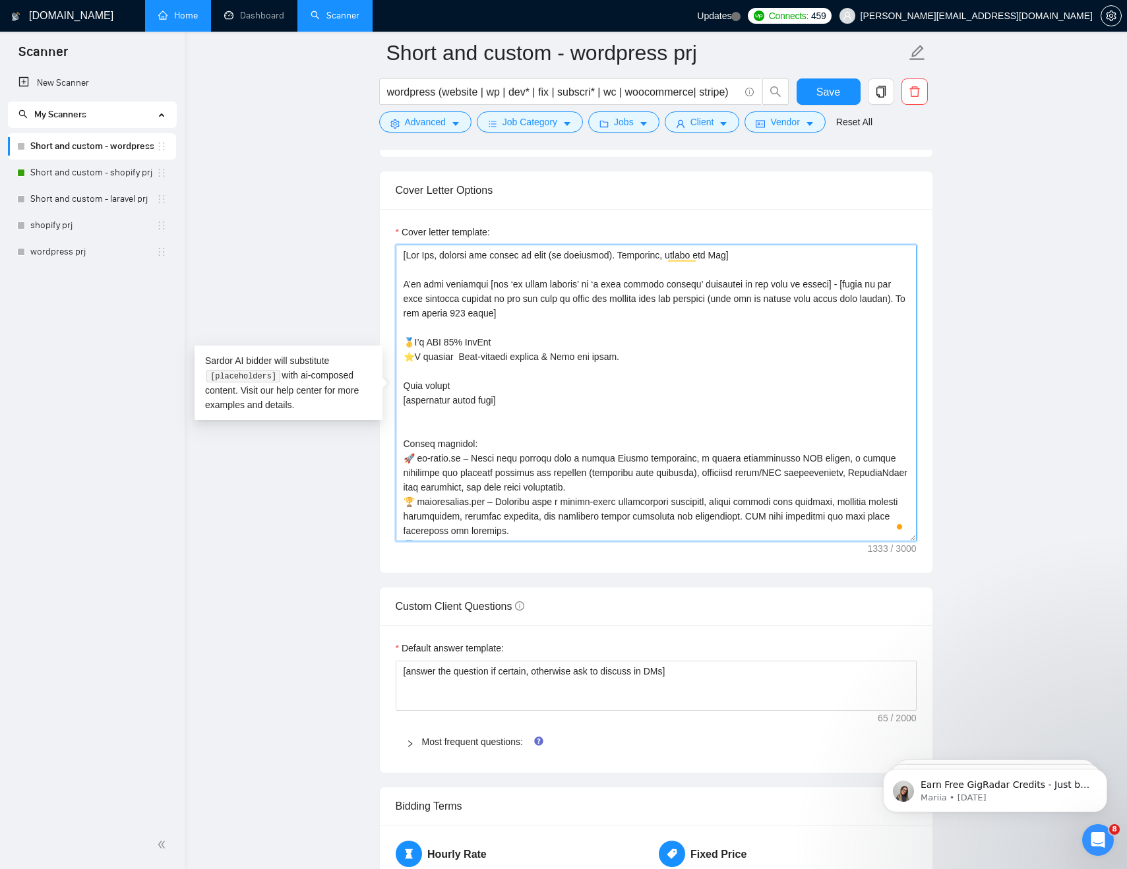
click at [492, 325] on textarea "Cover letter template:" at bounding box center [656, 393] width 521 height 297
click at [464, 364] on textarea "Cover letter template:" at bounding box center [656, 393] width 521 height 297
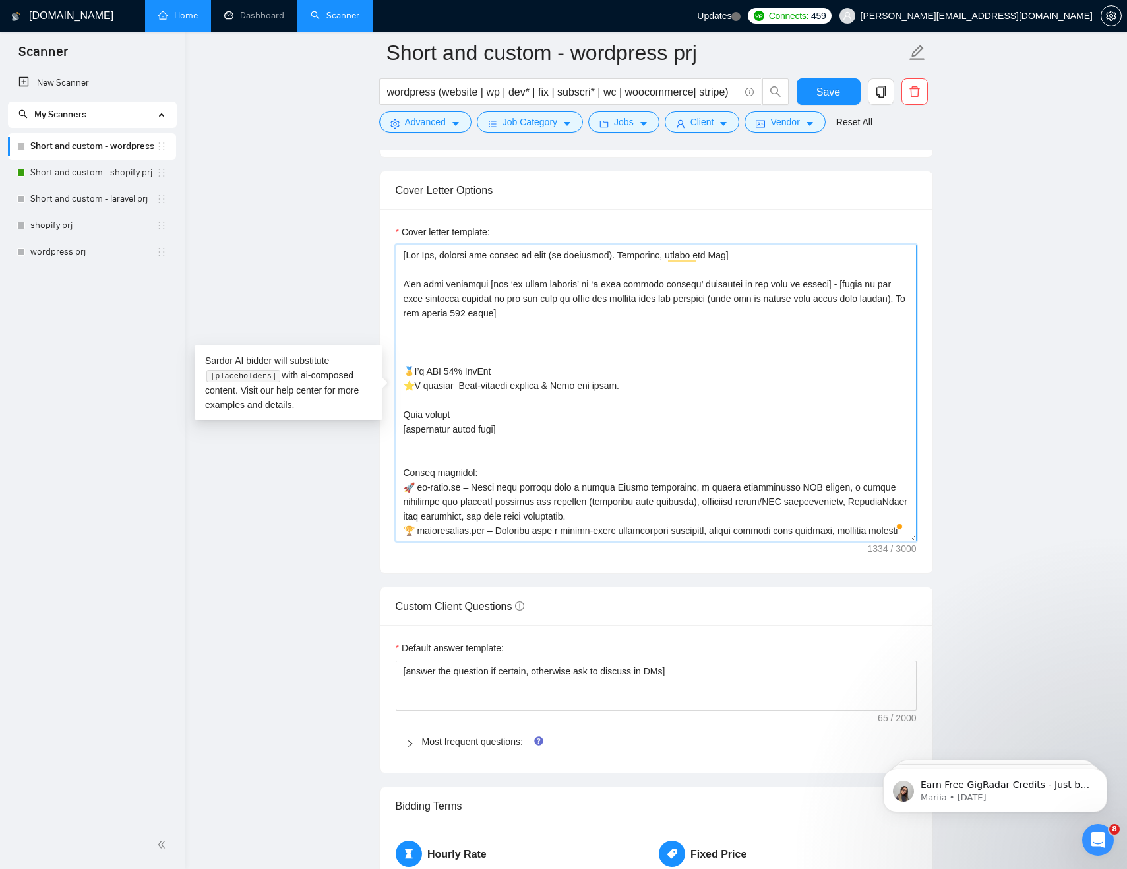
paste textarea "[CTA has to be smooth and naturally transition from the previous sentence/secti…"
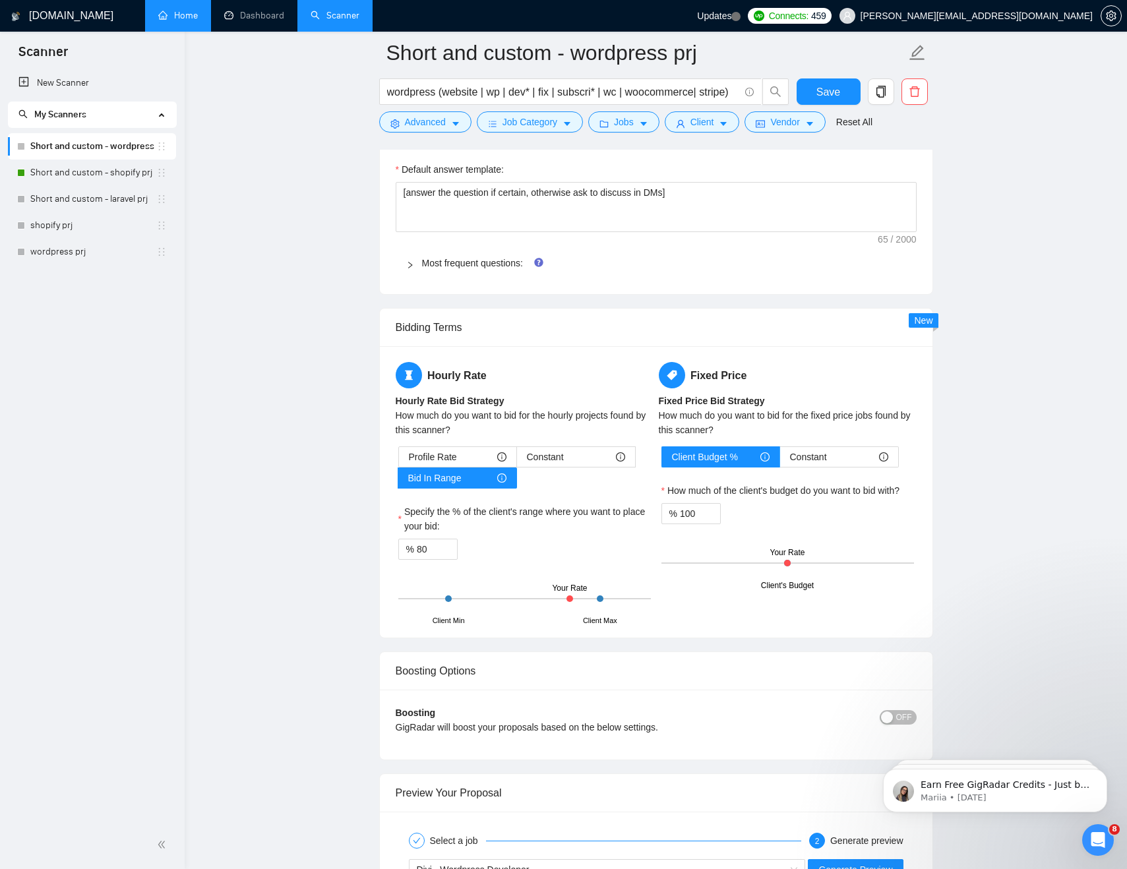
scroll to position [2029, 0]
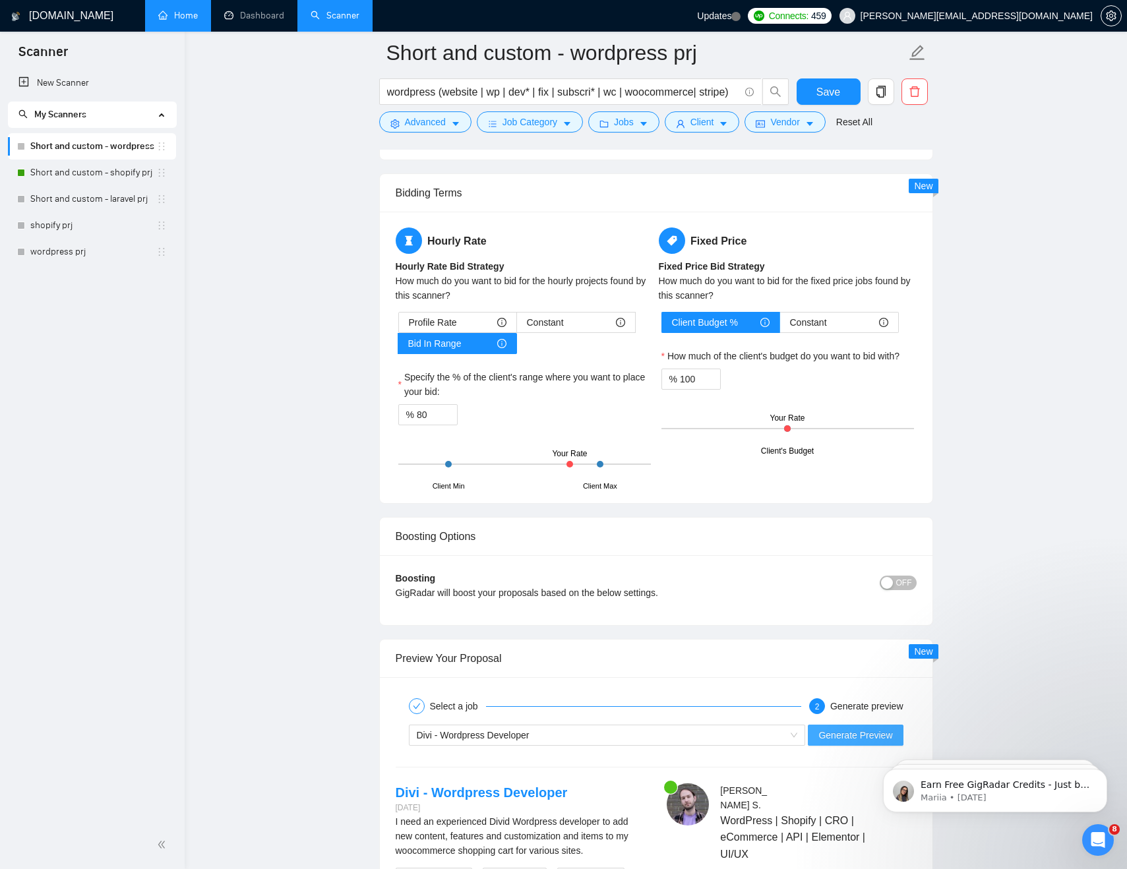
type textarea "[Lor Ips, dolorsi ame consec ad elit (se doeiusmod). Temporinc, utlabo etd Mag]…"
click at [852, 740] on span "Generate Preview" at bounding box center [856, 735] width 74 height 15
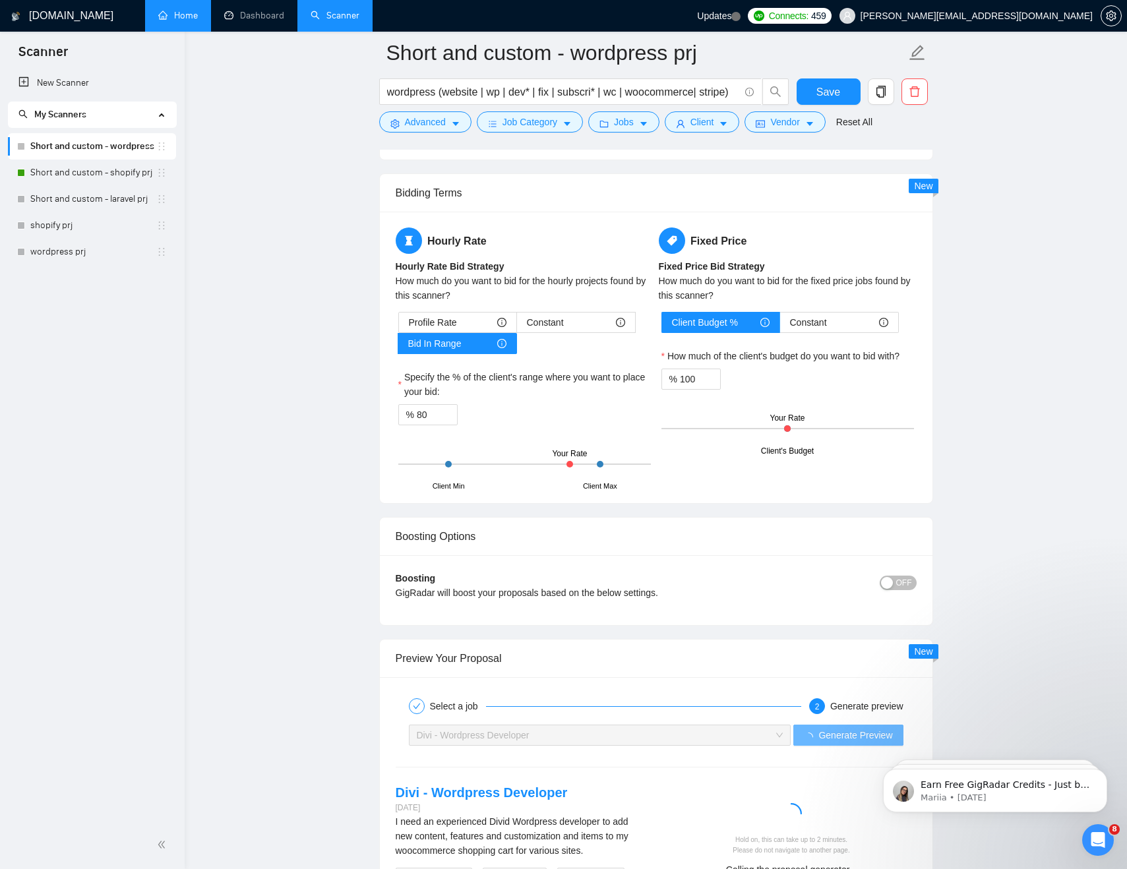
click at [1053, 249] on main "Short and custom - wordpress prj wordpress (website | wp | dev* | fix | subscri…" at bounding box center [656, 21] width 900 height 3994
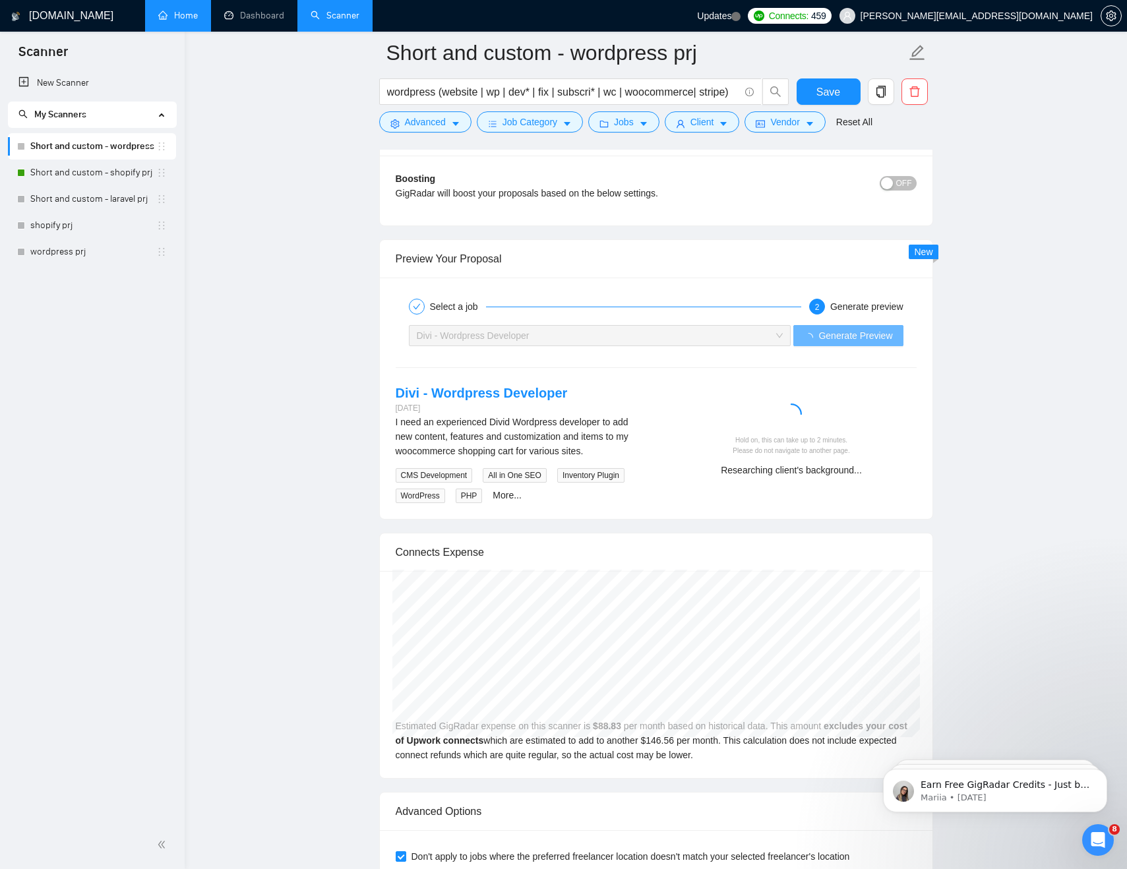
scroll to position [2451, 0]
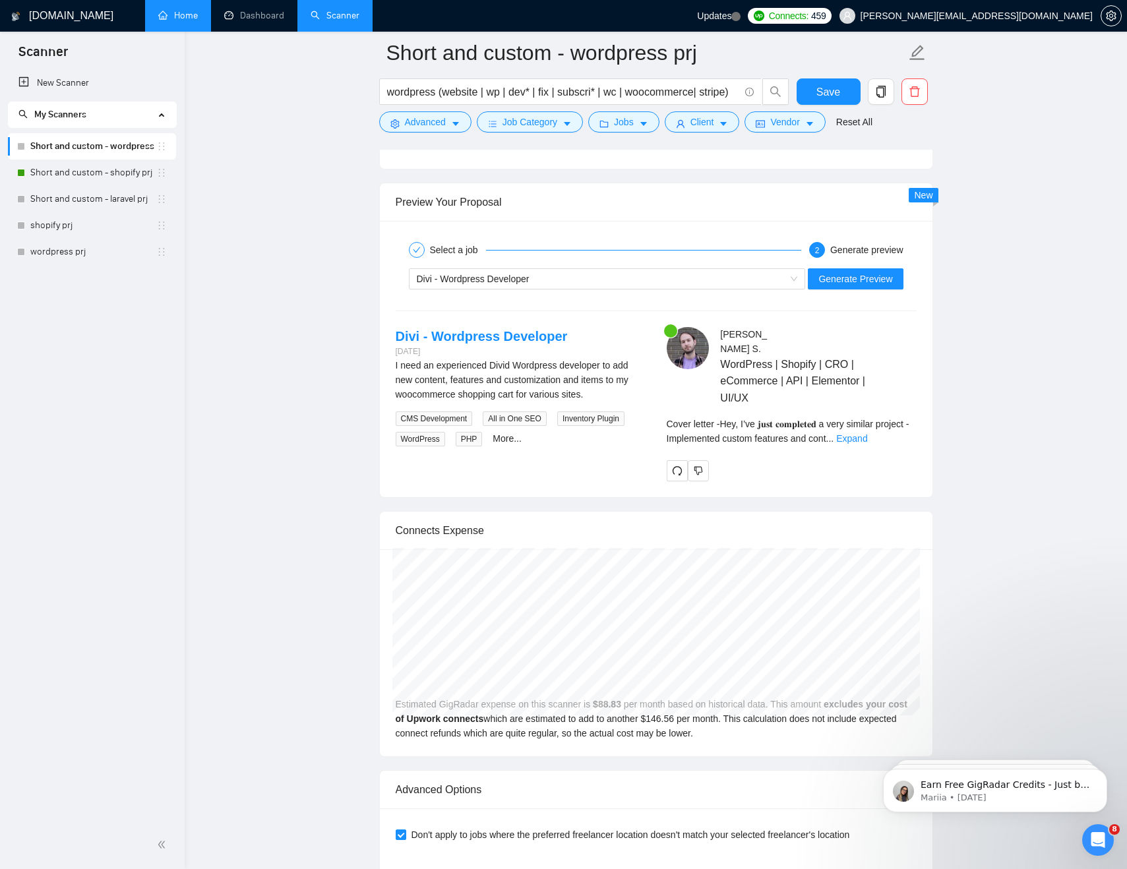
scroll to position [2487, 0]
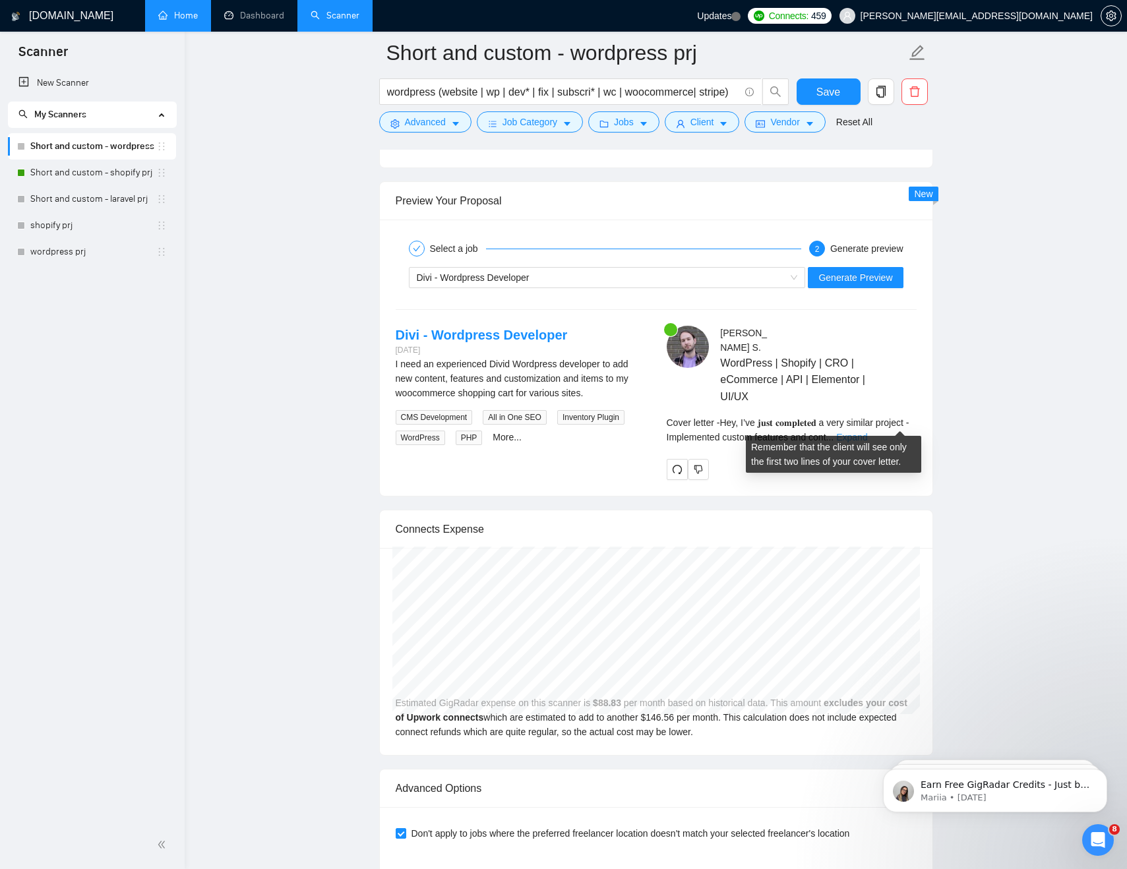
click at [867, 432] on link "Expand" at bounding box center [851, 437] width 31 height 11
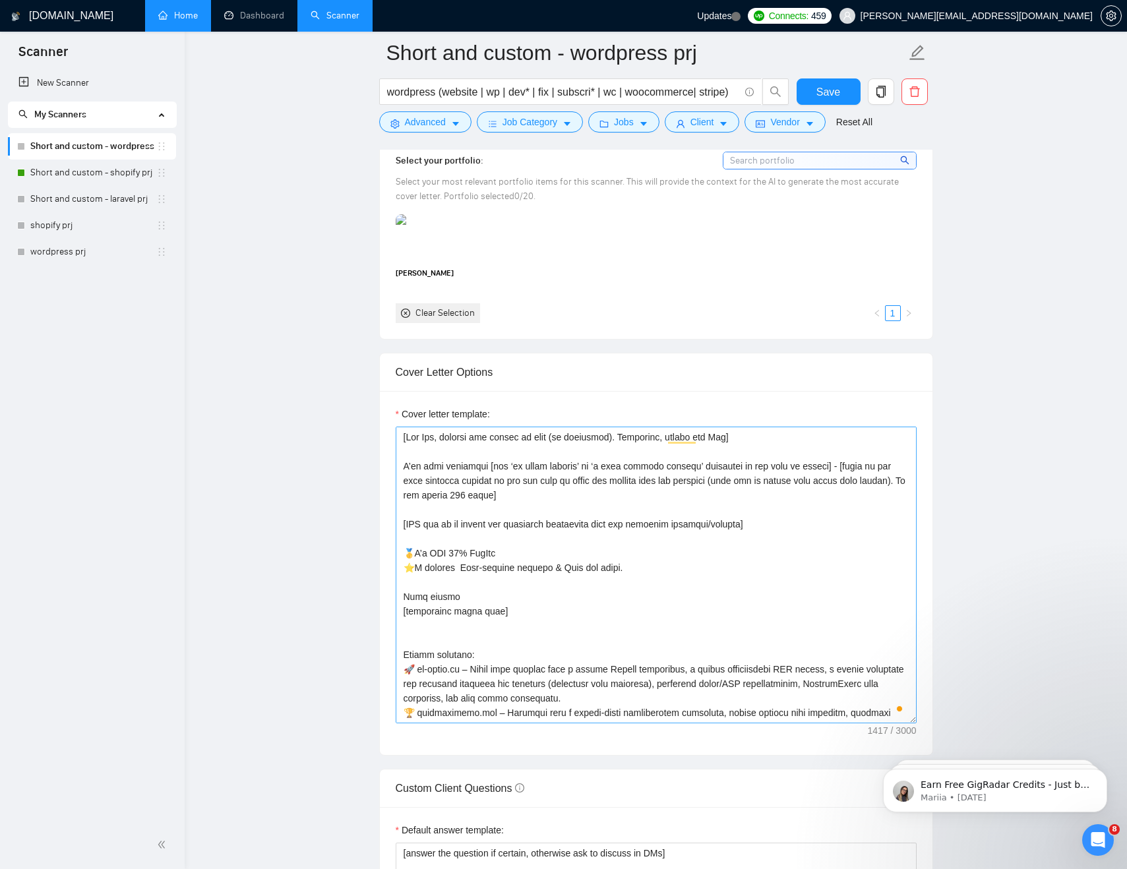
scroll to position [1230, 0]
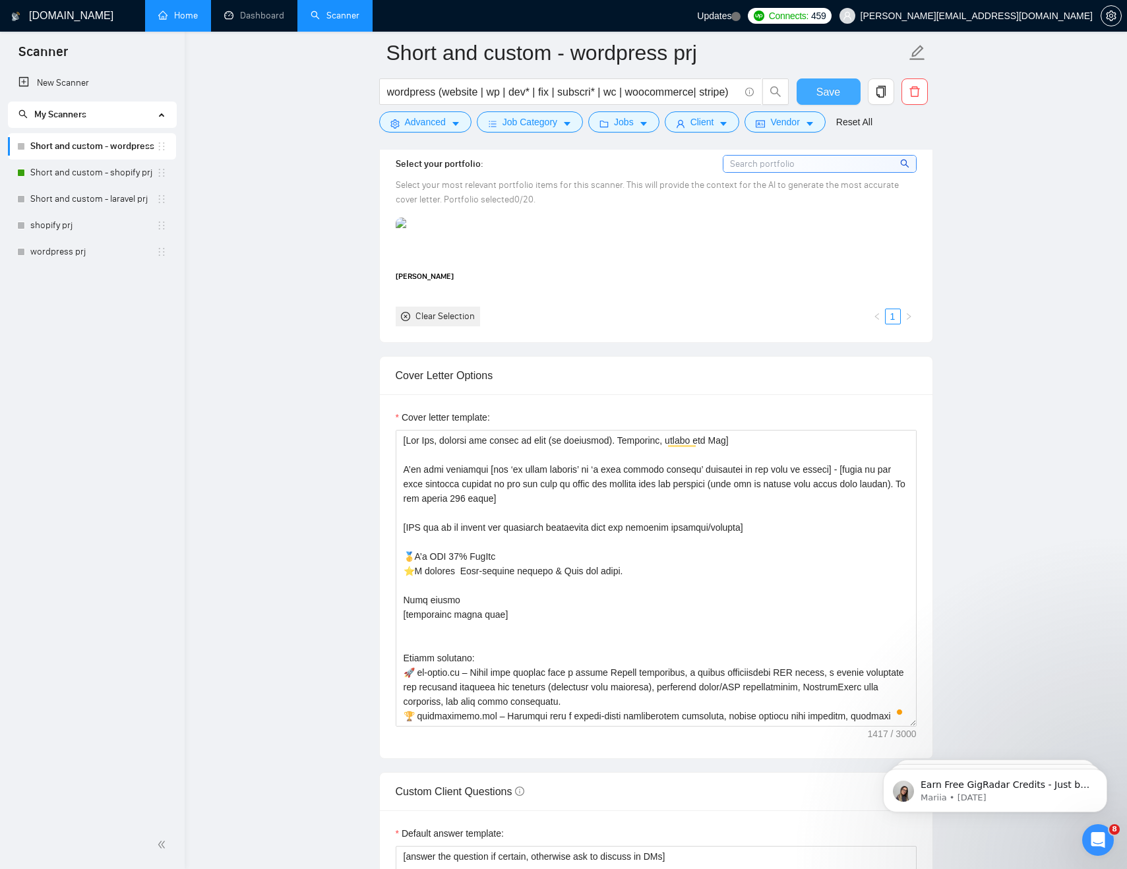
click at [836, 88] on span "Save" at bounding box center [829, 92] width 24 height 16
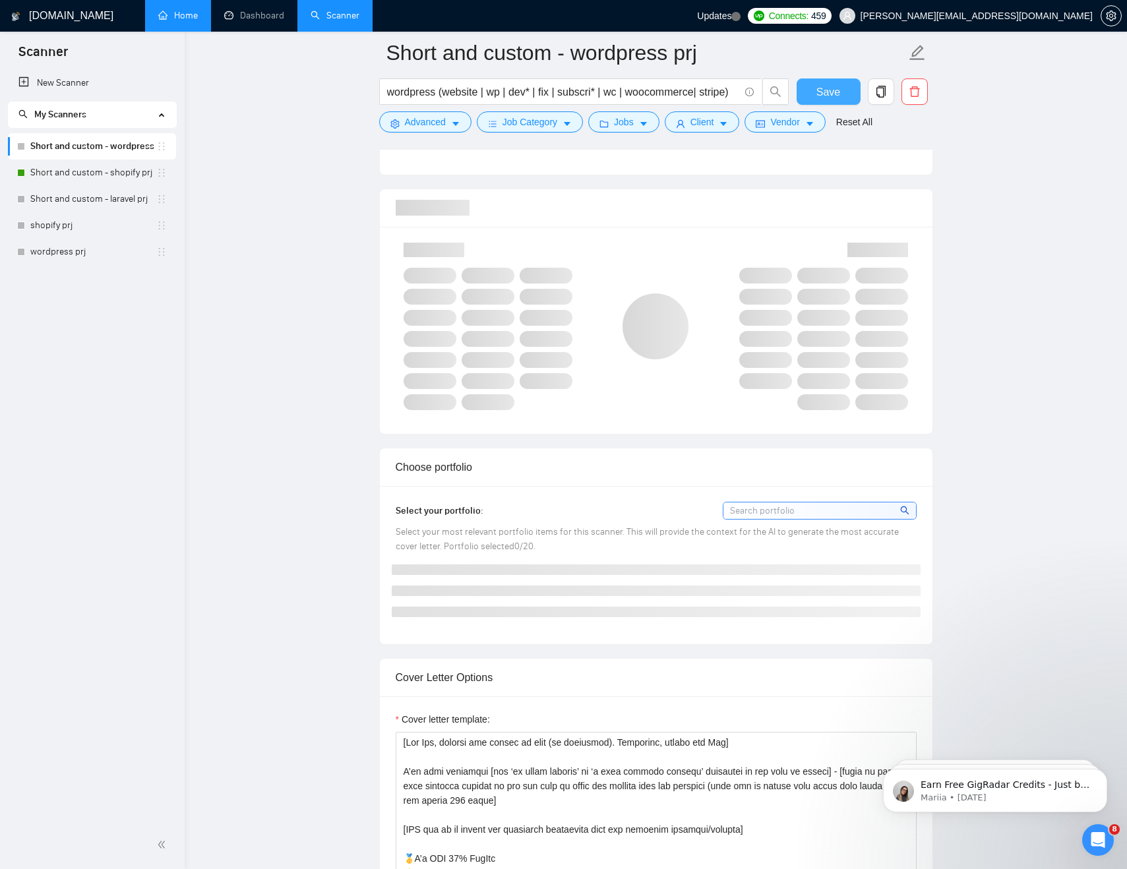
scroll to position [664, 0]
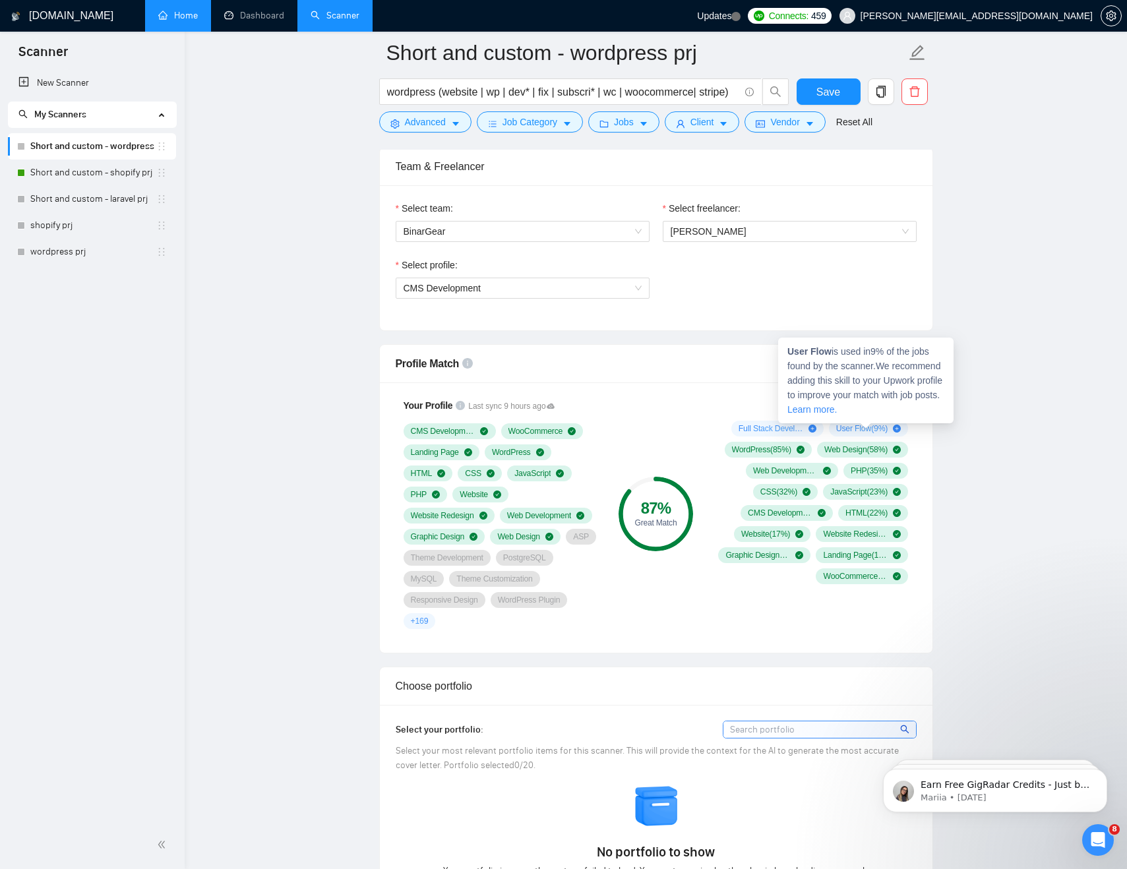
drag, startPoint x: 791, startPoint y: 353, endPoint x: 827, endPoint y: 352, distance: 35.6
click at [827, 352] on strong "User Flow" at bounding box center [810, 351] width 44 height 11
drag, startPoint x: 788, startPoint y: 352, endPoint x: 830, endPoint y: 352, distance: 42.2
click at [830, 352] on strong "User Flow" at bounding box center [810, 351] width 44 height 11
copy strong "User Flow"
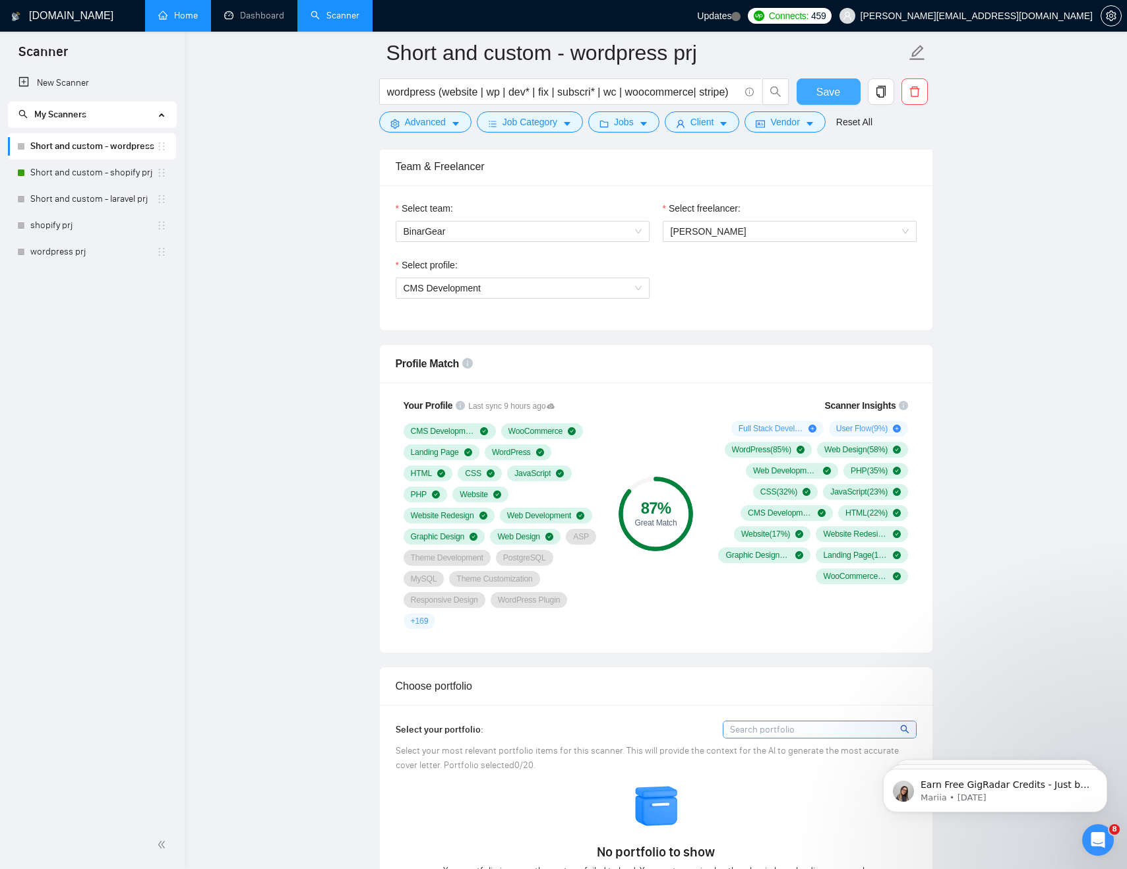
click at [819, 85] on span "Save" at bounding box center [829, 92] width 24 height 16
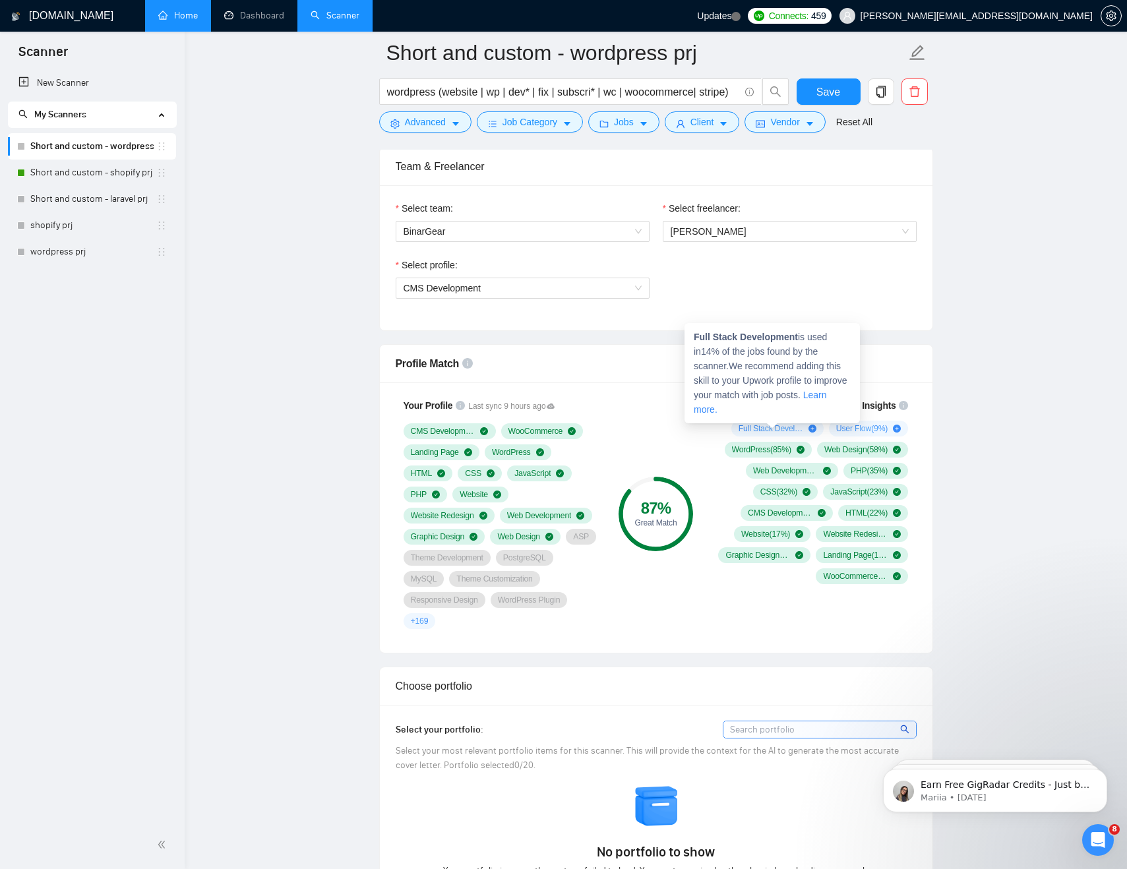
click at [753, 336] on strong "Full Stack Development" at bounding box center [746, 337] width 104 height 11
copy strong "Development"
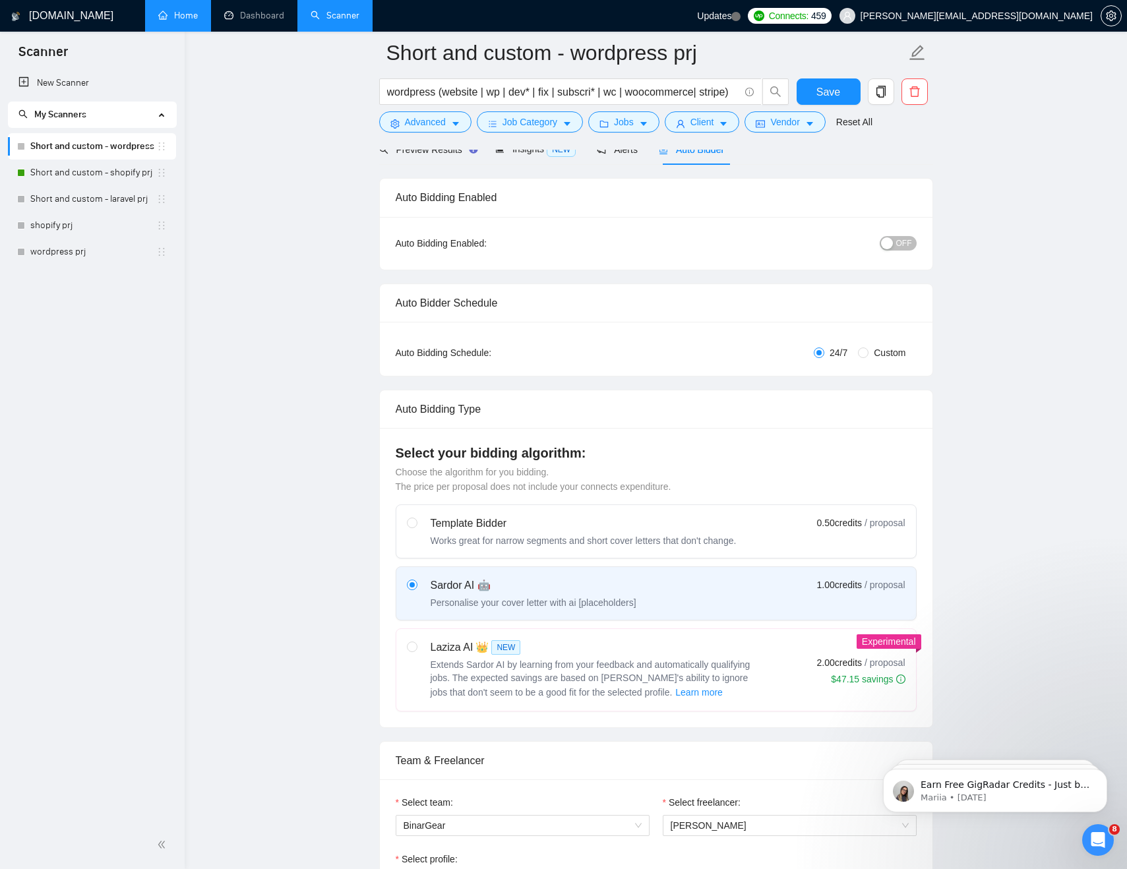
scroll to position [0, 0]
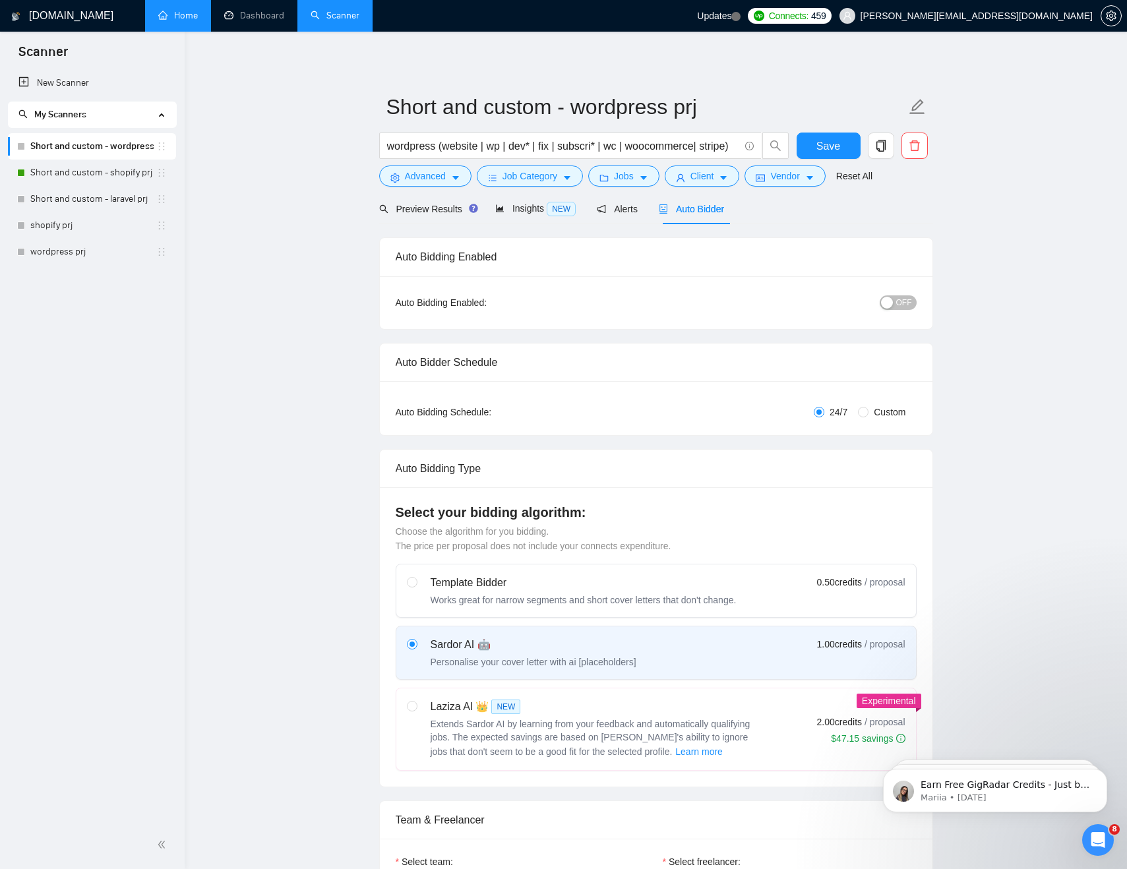
click at [907, 300] on span "OFF" at bounding box center [904, 303] width 16 height 15
click at [840, 139] on button "Save" at bounding box center [829, 146] width 64 height 26
checkbox input "true"
click at [408, 206] on span "Preview Results" at bounding box center [426, 209] width 95 height 11
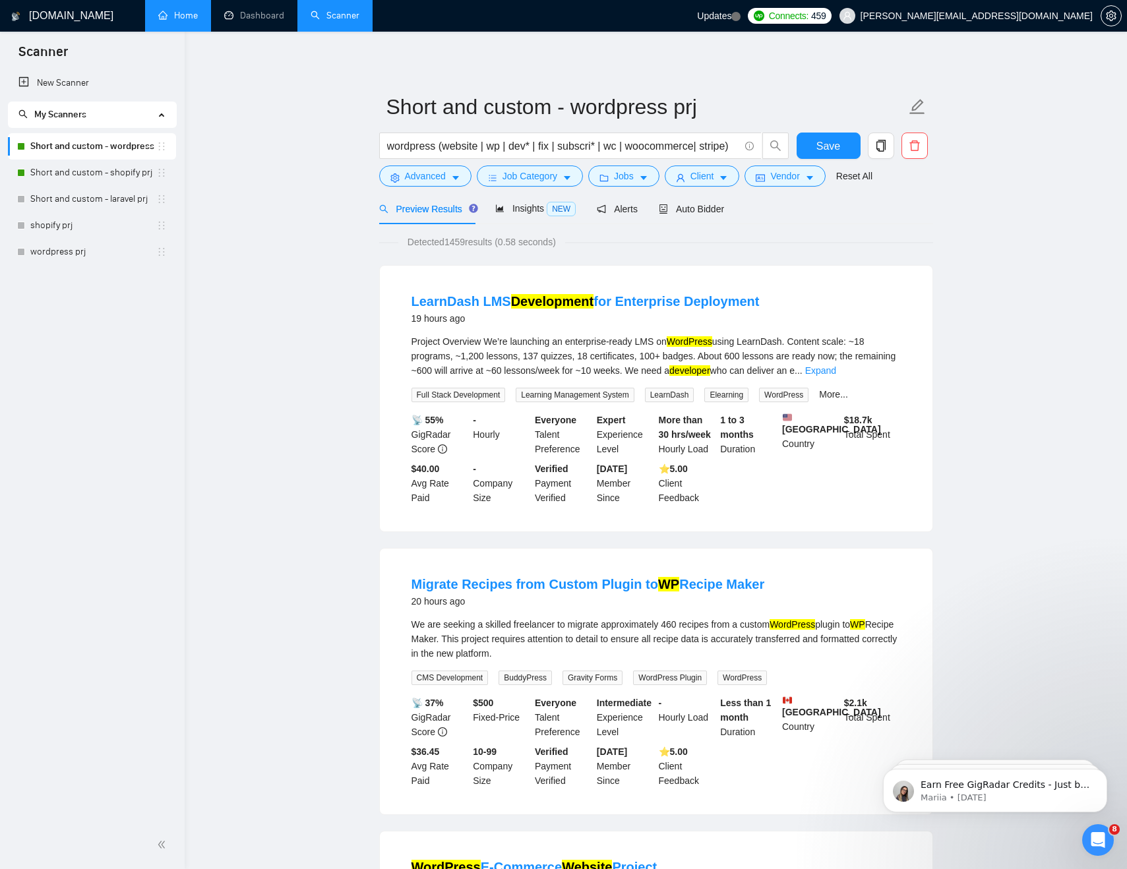
click at [111, 173] on link "Short and custom - shopify prj" at bounding box center [93, 173] width 126 height 26
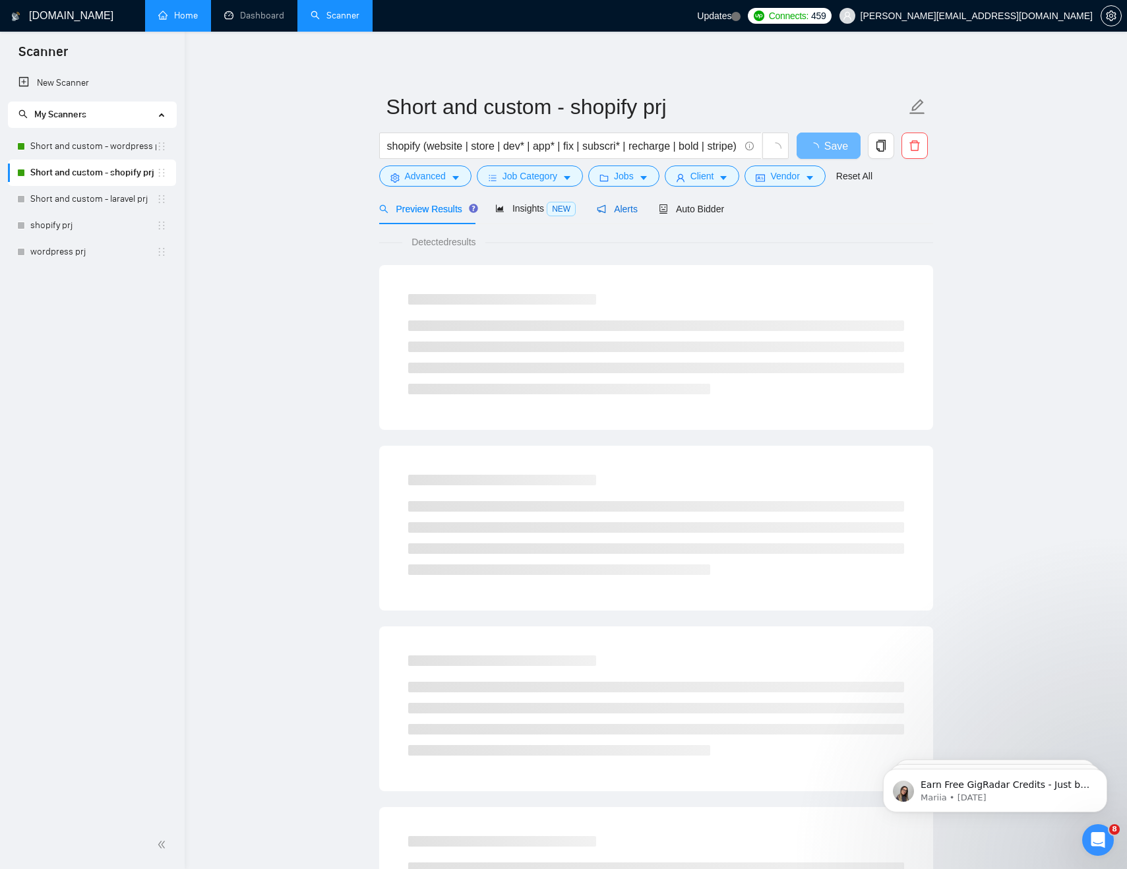
click at [613, 214] on span "Alerts" at bounding box center [617, 209] width 41 height 11
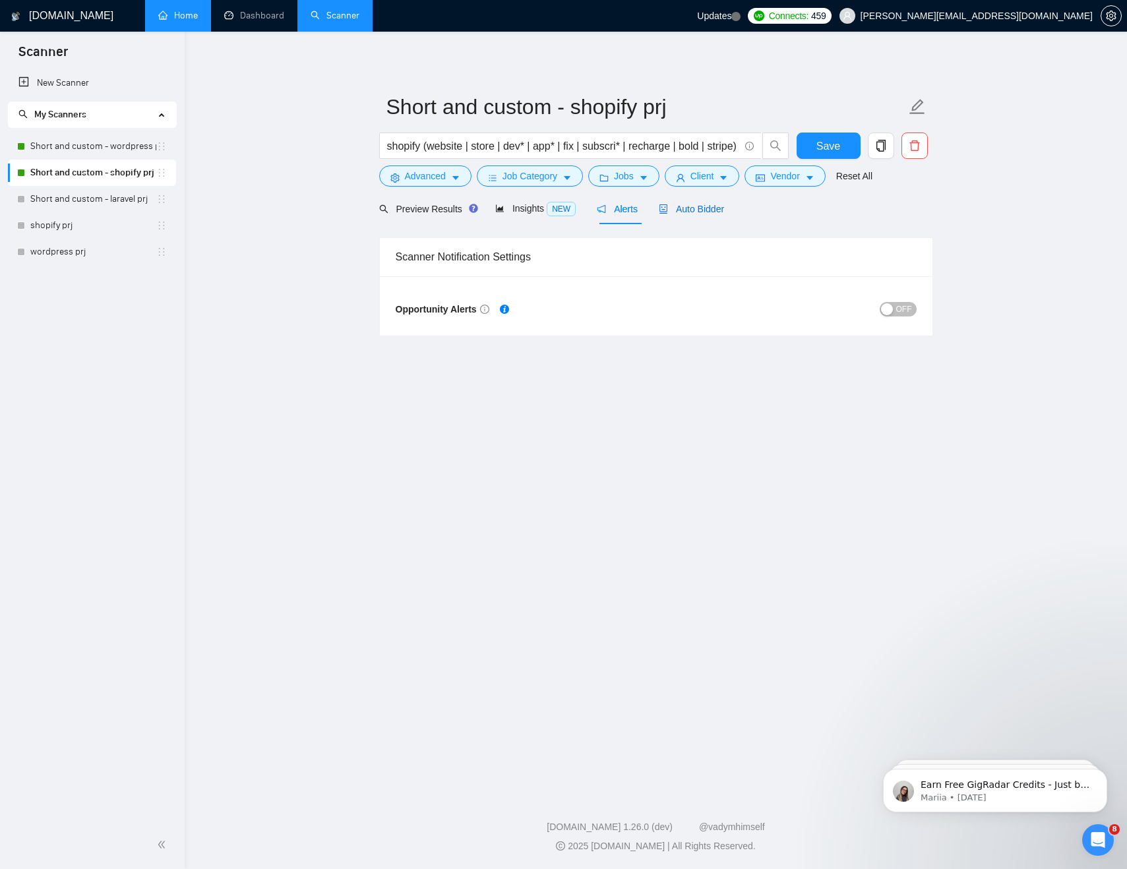
click at [707, 214] on span "Auto Bidder" at bounding box center [691, 209] width 65 height 11
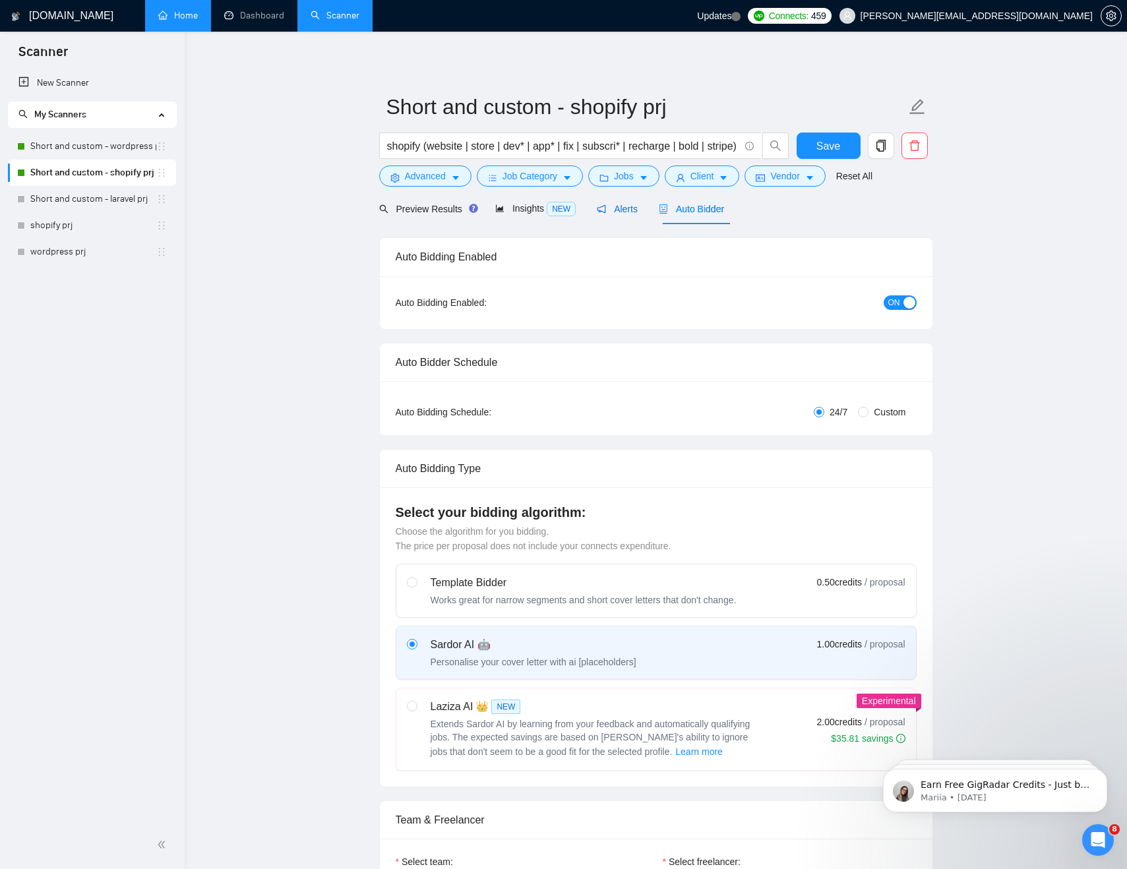
click at [618, 210] on span "Alerts" at bounding box center [617, 209] width 41 height 11
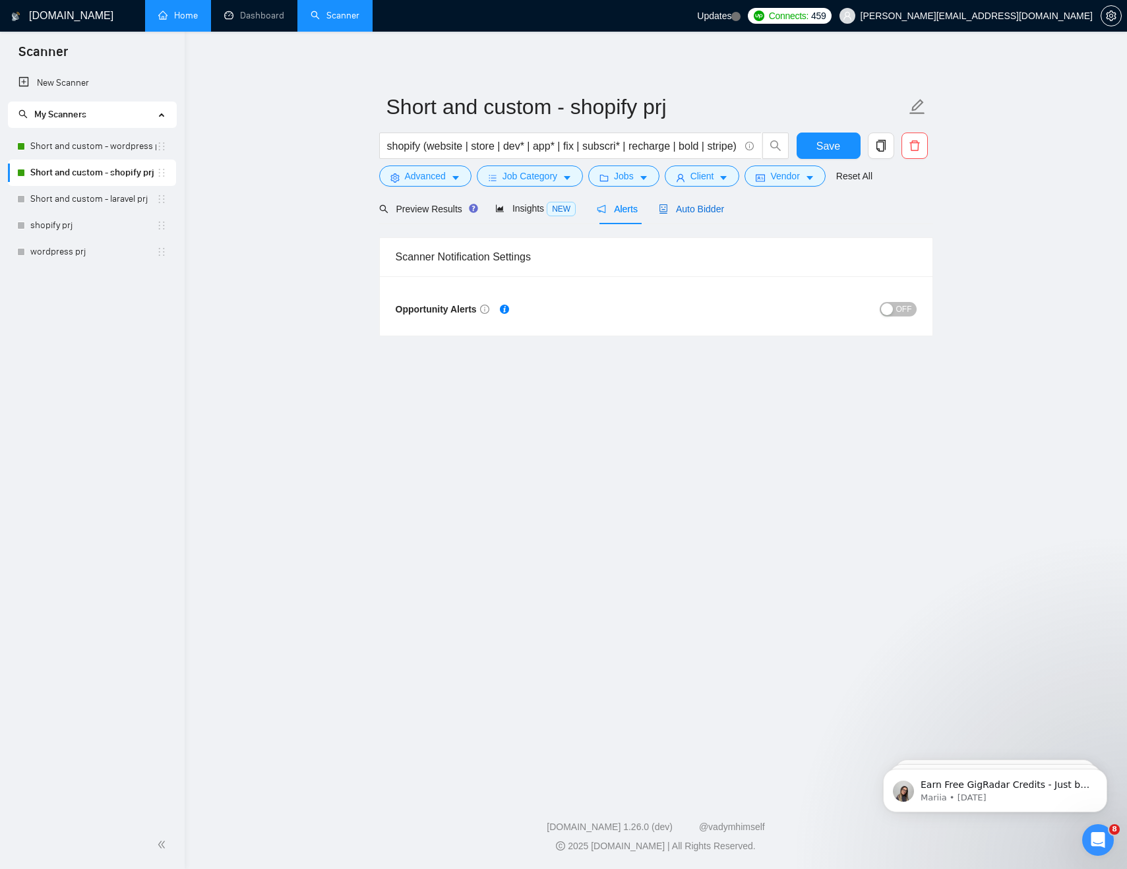
click at [689, 206] on span "Auto Bidder" at bounding box center [691, 209] width 65 height 11
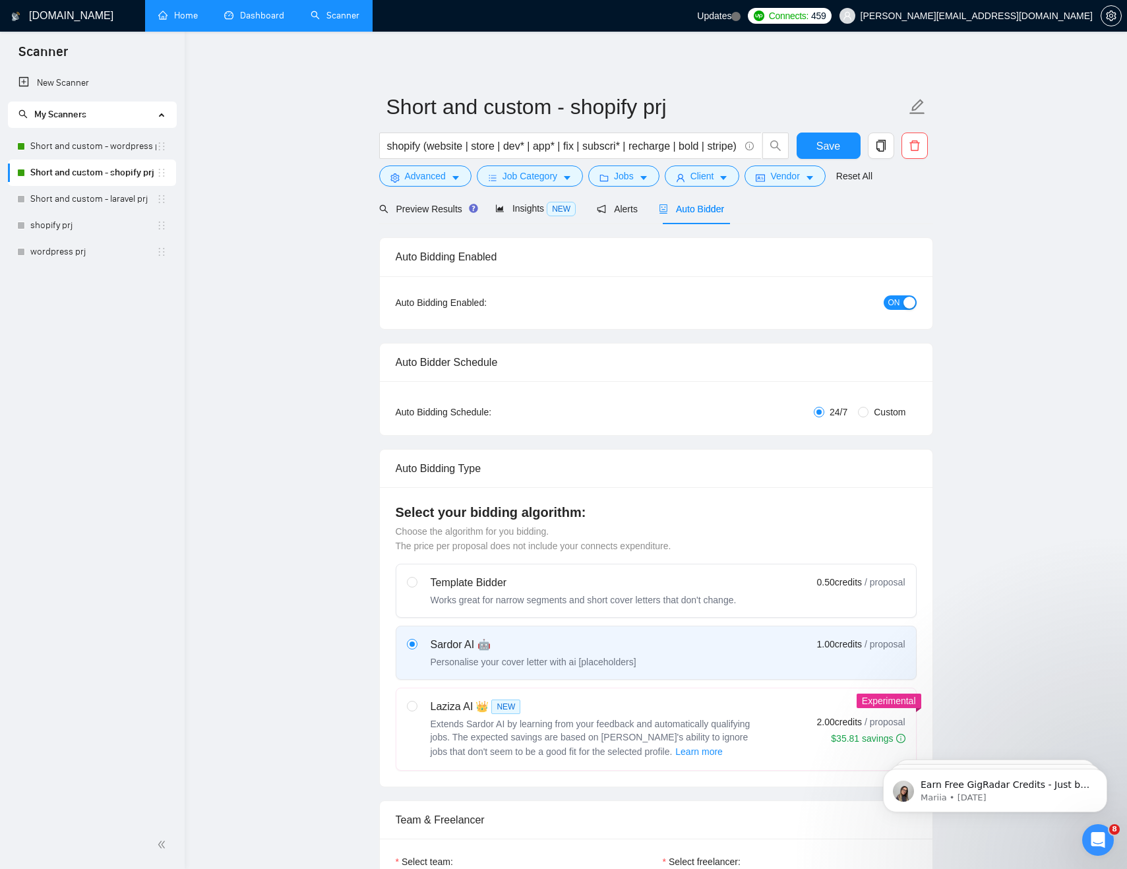
click at [257, 15] on link "Dashboard" at bounding box center [254, 15] width 60 height 11
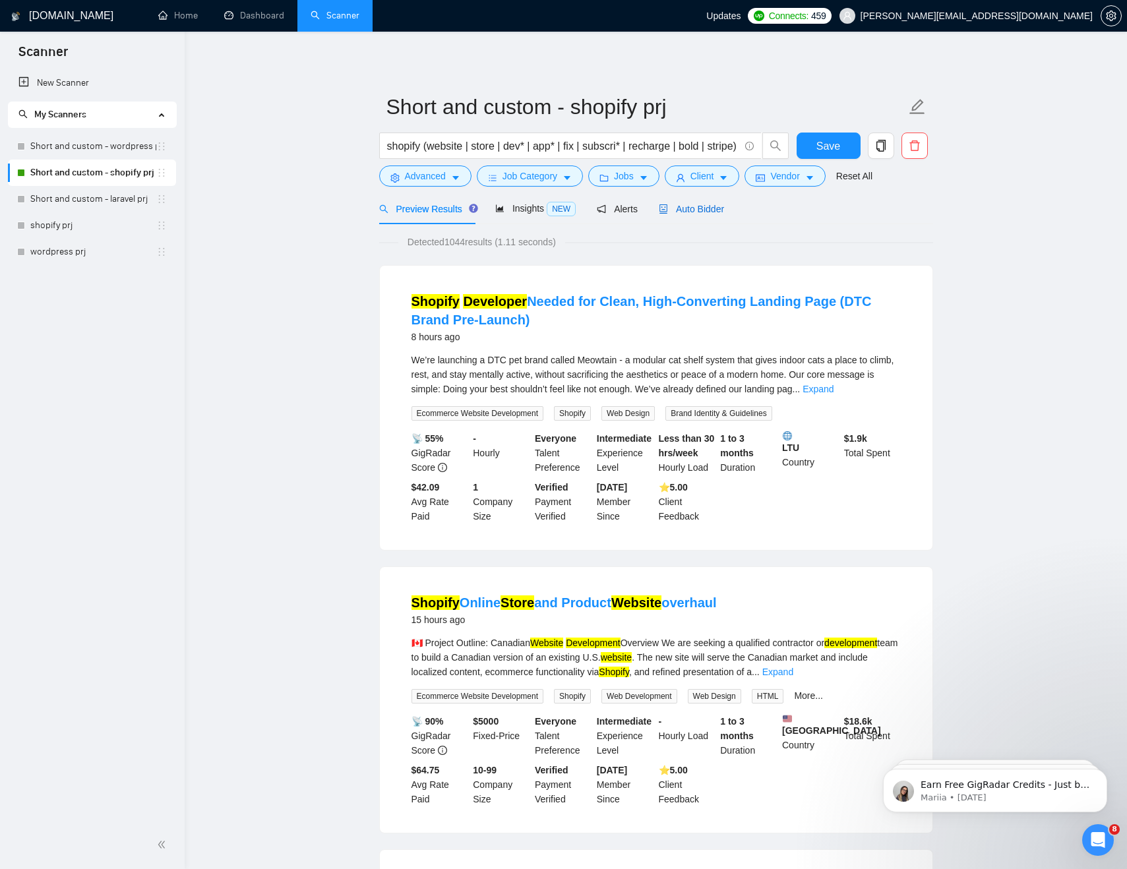
click at [685, 205] on span "Auto Bidder" at bounding box center [691, 209] width 65 height 11
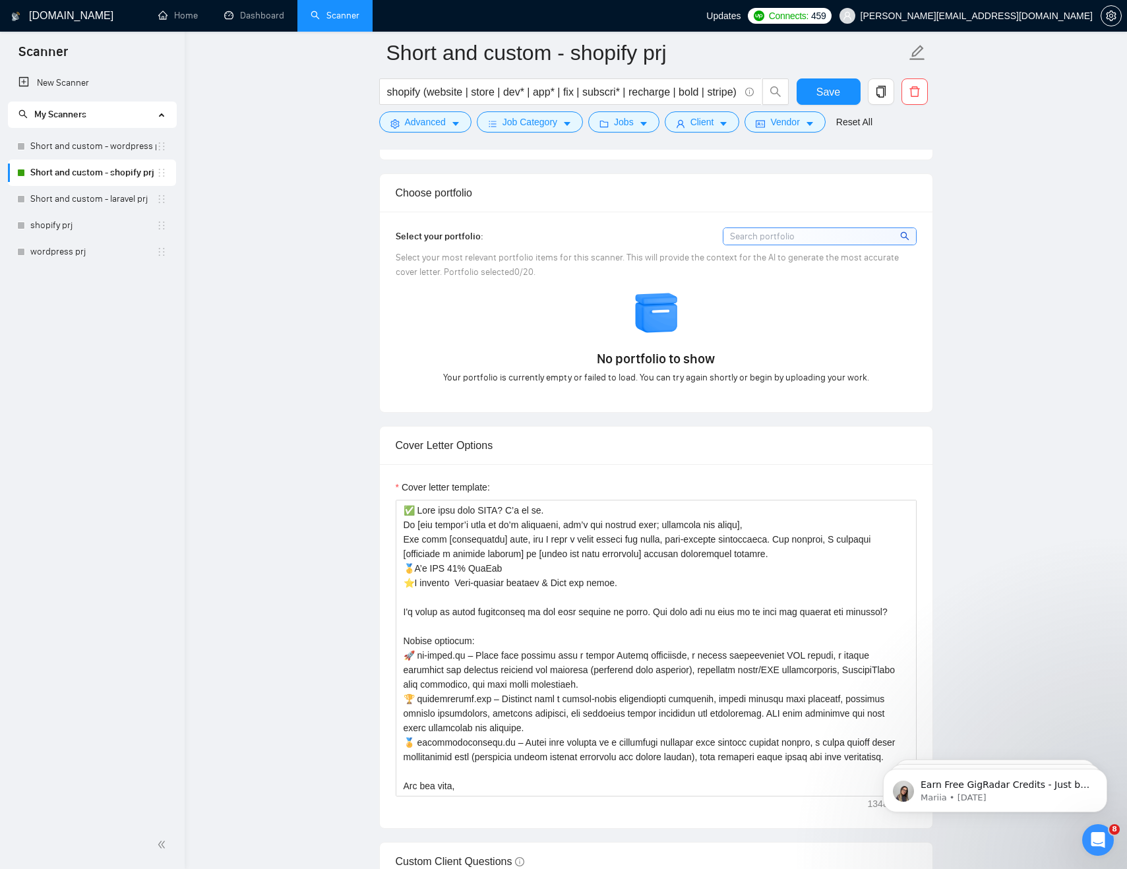
scroll to position [1271, 0]
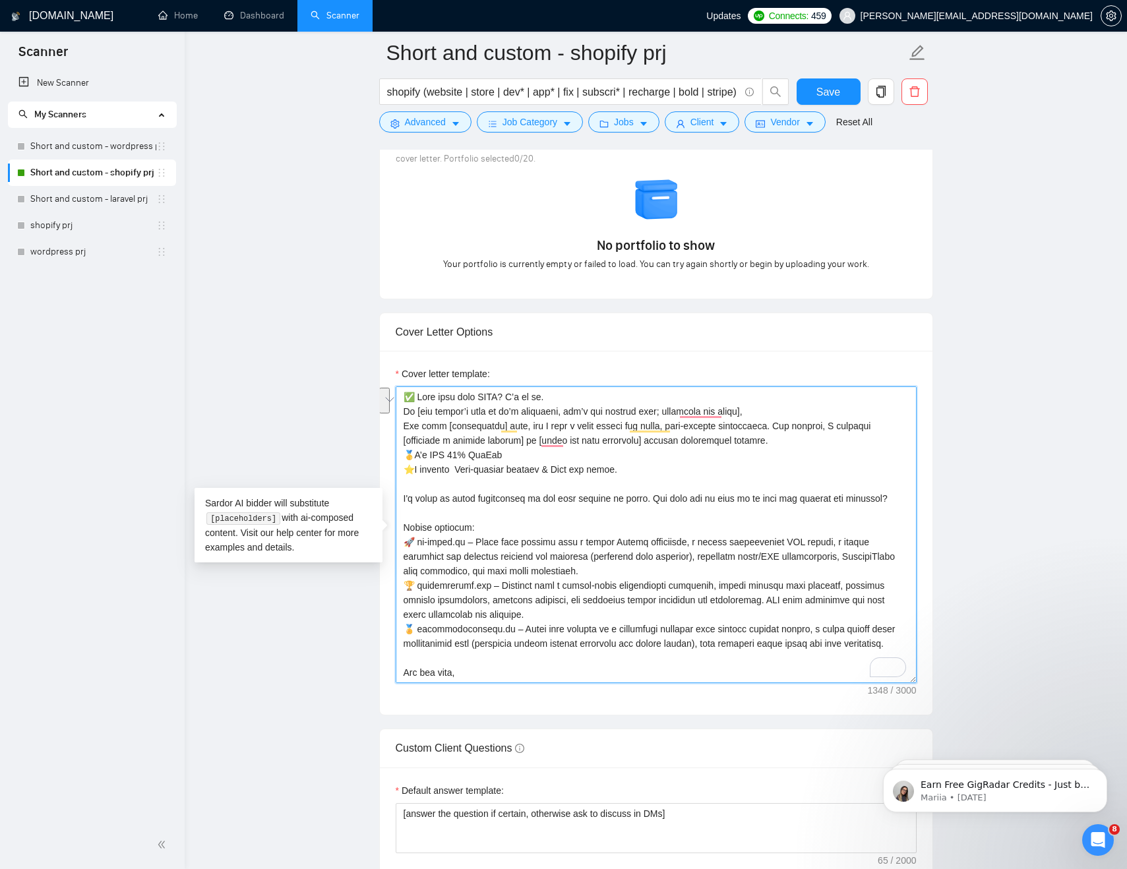
drag, startPoint x: 610, startPoint y: 474, endPoint x: 387, endPoint y: 457, distance: 223.6
click at [387, 457] on div "Cover letter template:" at bounding box center [656, 533] width 553 height 364
click at [548, 505] on textarea "Cover letter template:" at bounding box center [656, 535] width 521 height 297
click at [551, 485] on textarea "Cover letter template:" at bounding box center [656, 535] width 521 height 297
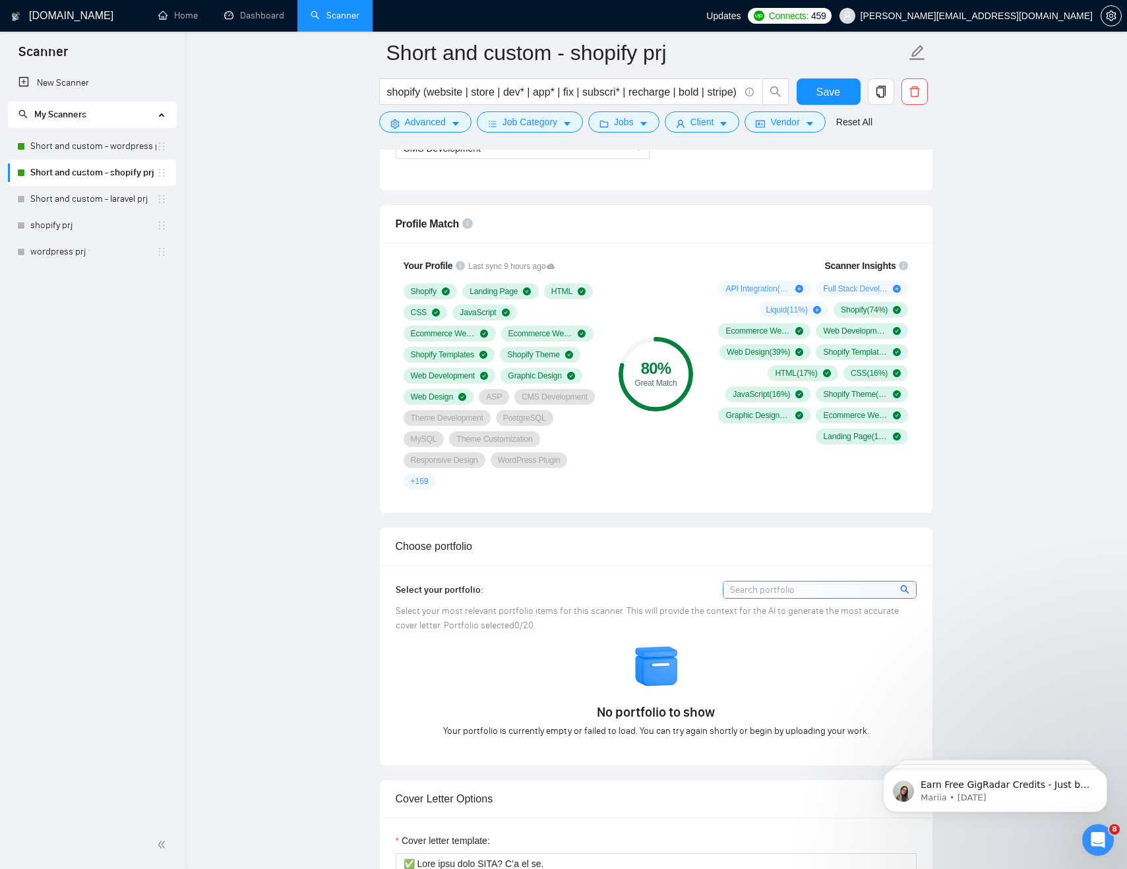
scroll to position [776, 0]
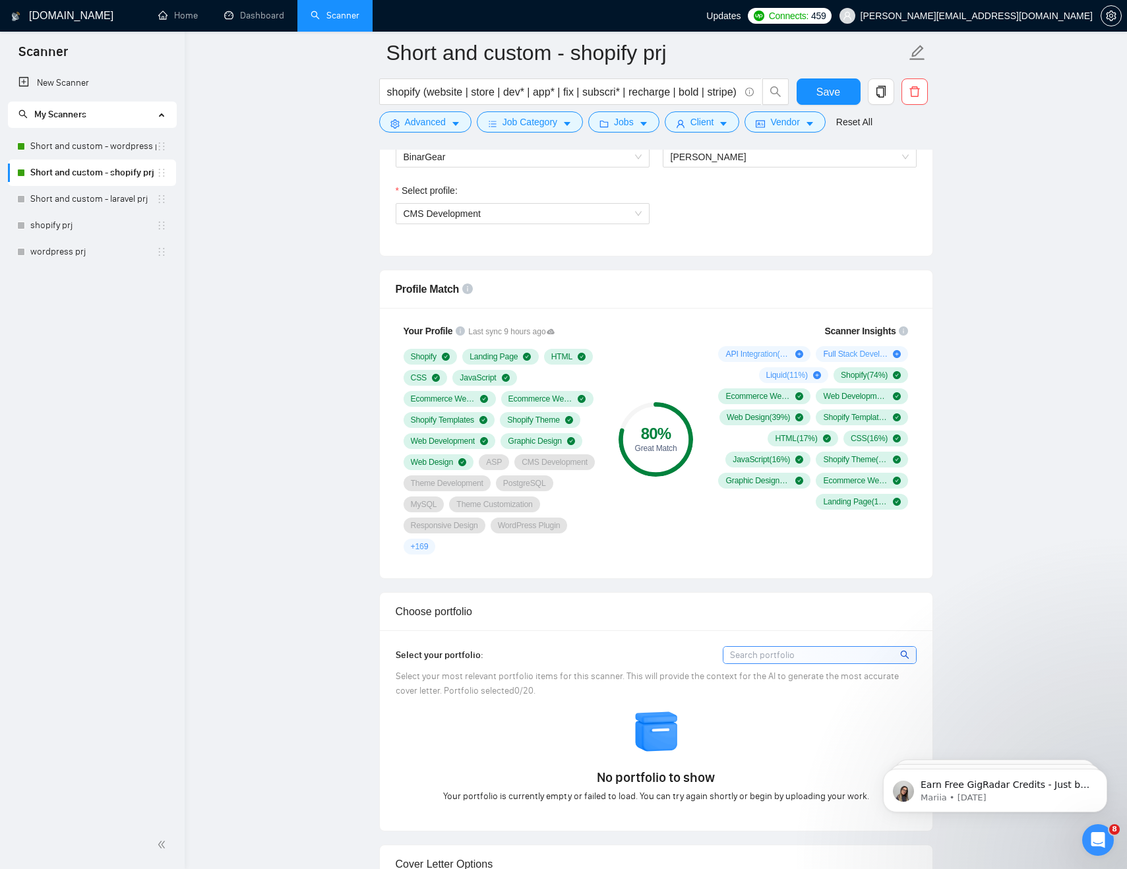
scroll to position [738, 0]
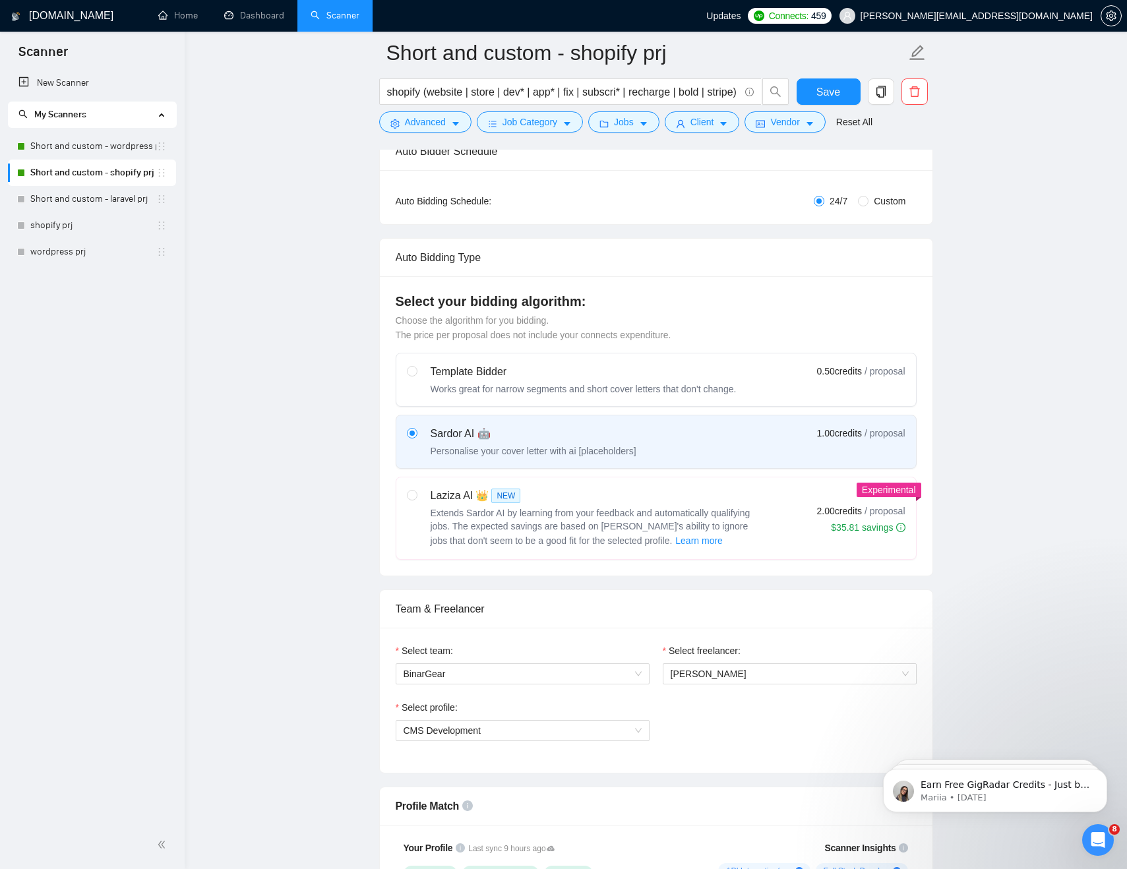
scroll to position [0, 0]
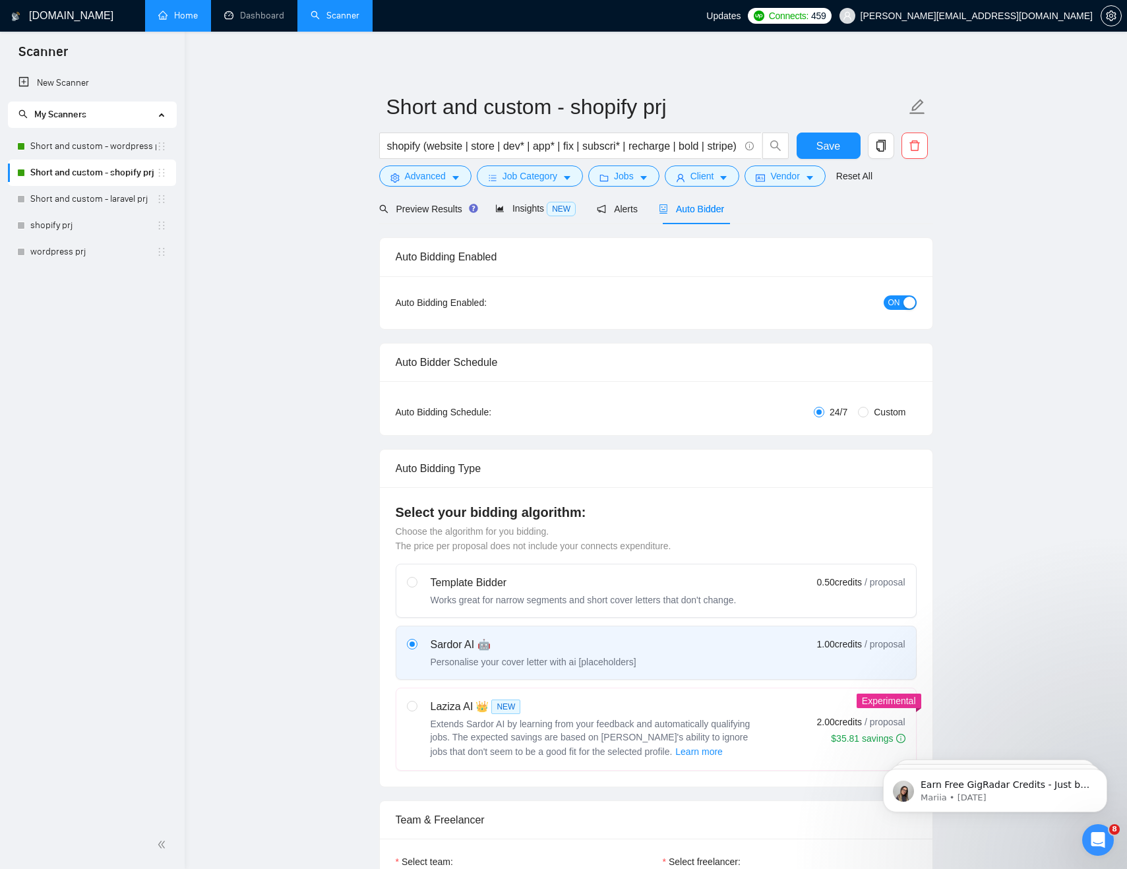
click at [160, 10] on link "Home" at bounding box center [178, 15] width 40 height 11
